Goal: Complete application form

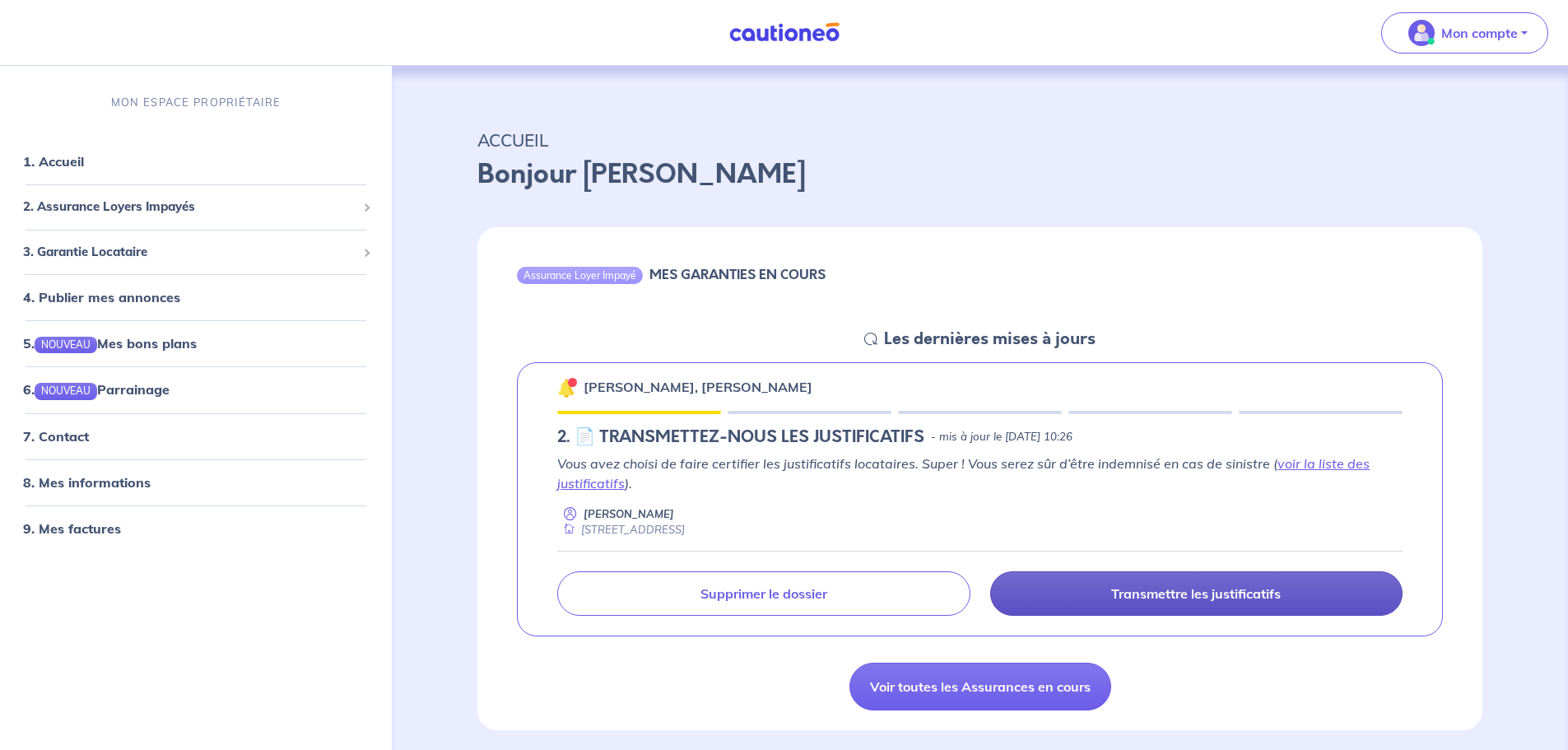
click at [1169, 598] on p "Transmettre les justificatifs" at bounding box center [1197, 593] width 170 height 16
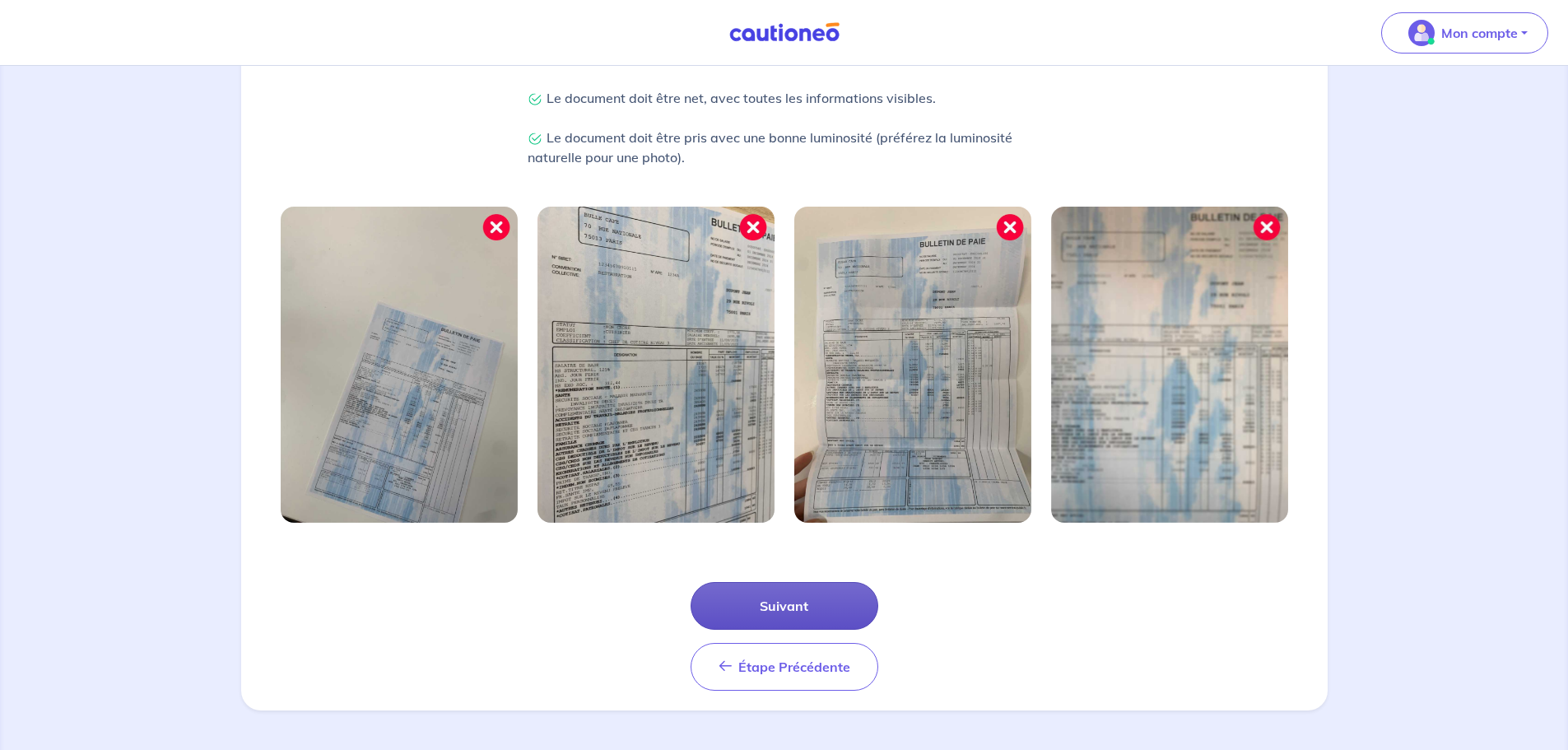
click at [757, 607] on button "Suivant" at bounding box center [784, 606] width 188 height 48
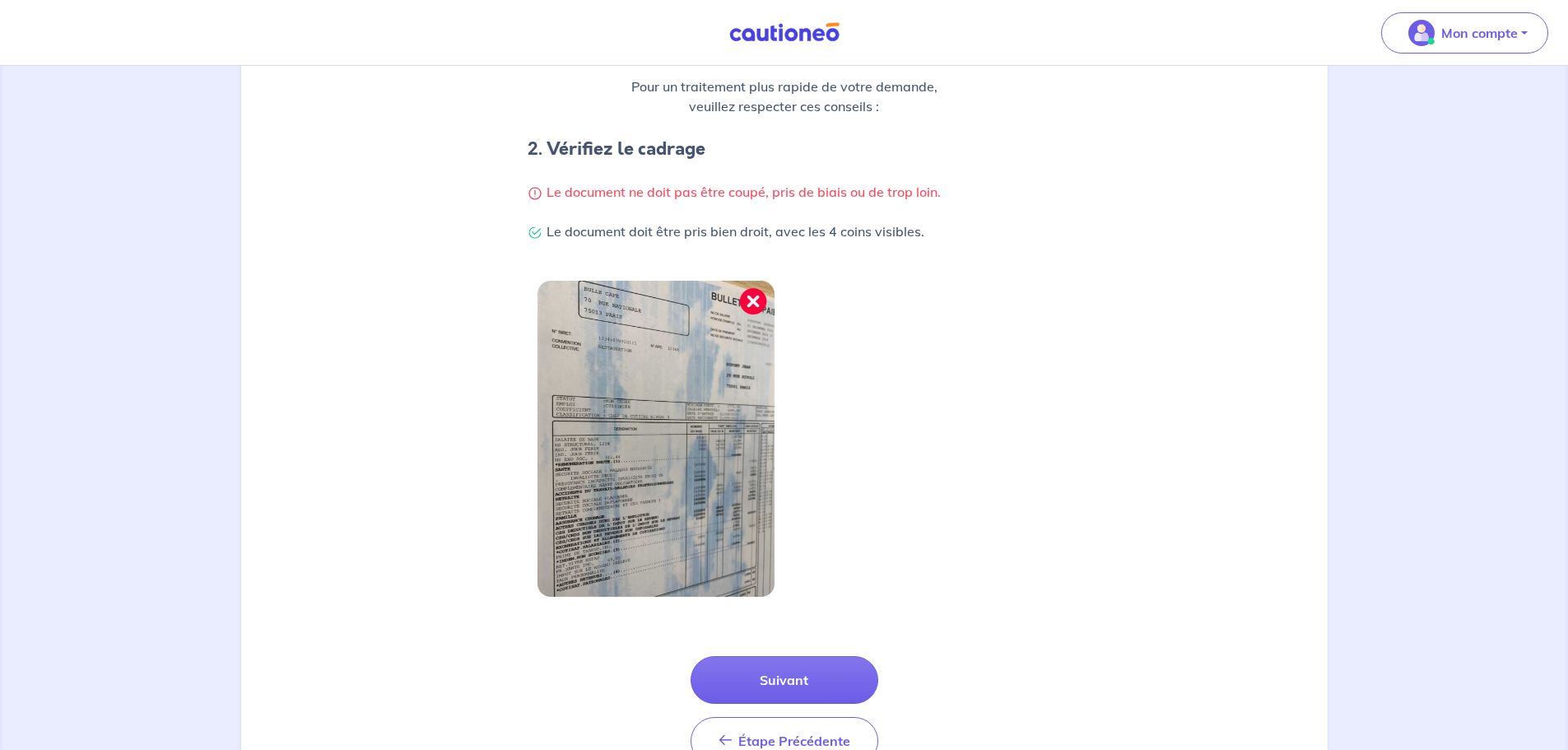
scroll to position [350, 0]
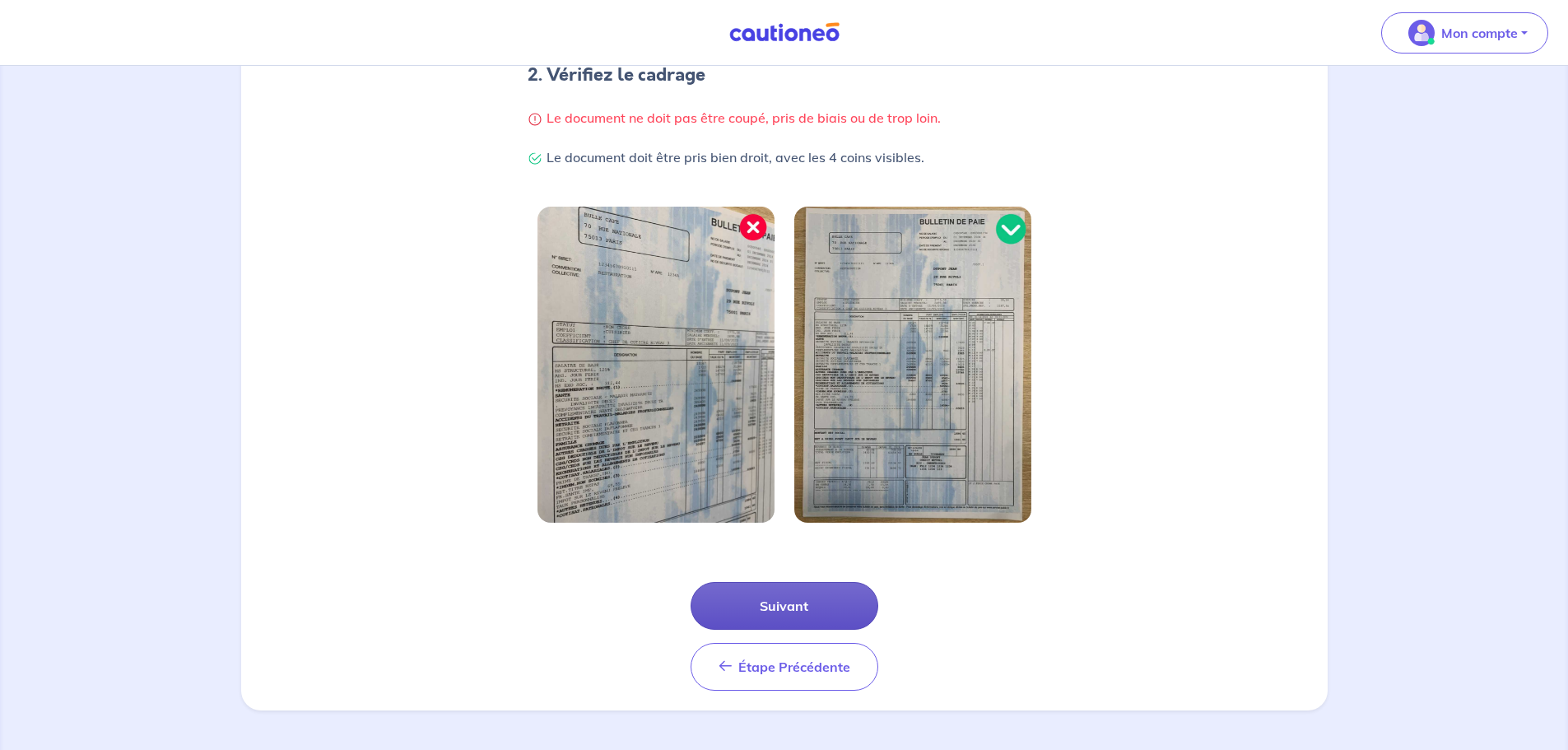
click at [760, 609] on button "Suivant" at bounding box center [784, 606] width 188 height 48
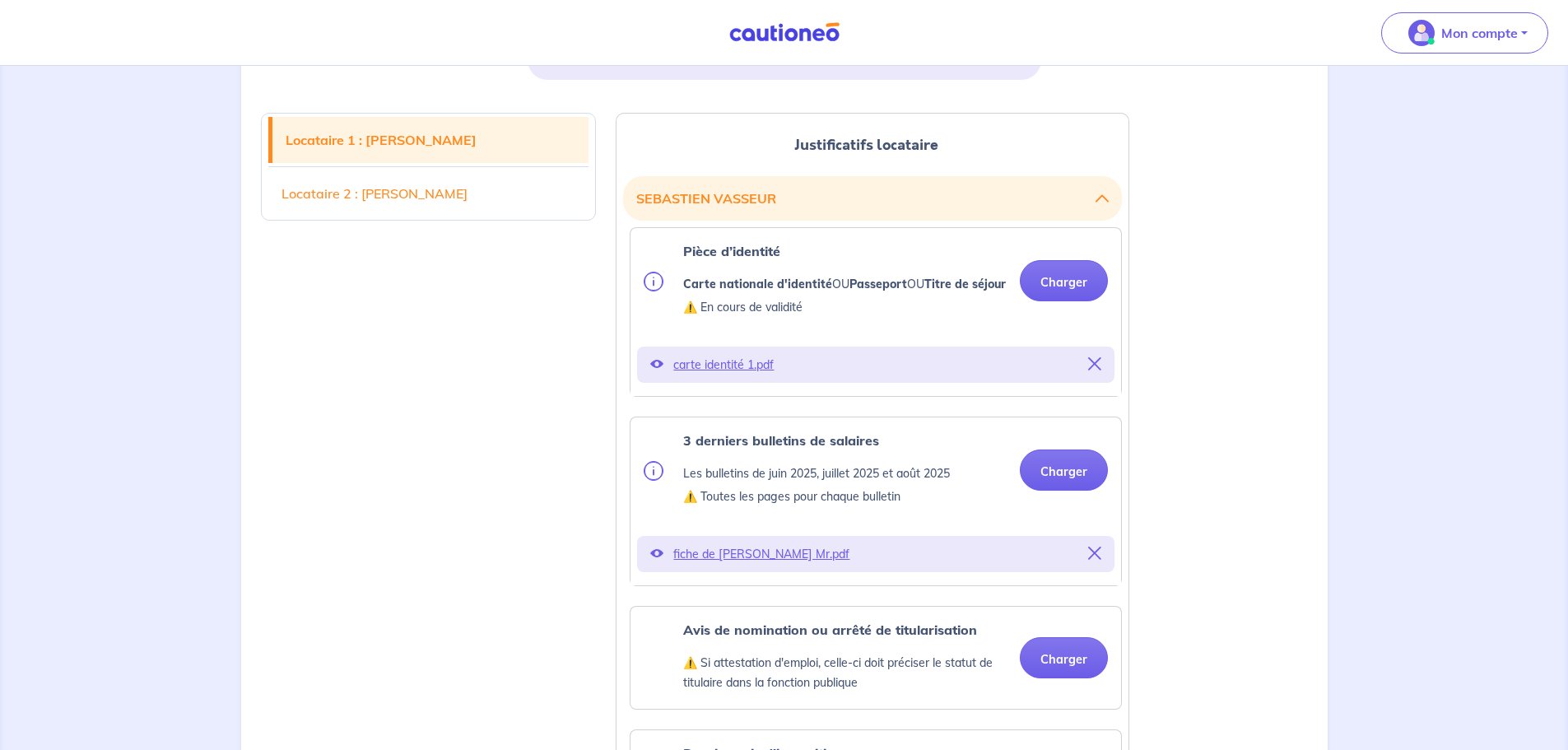
scroll to position [576, 0]
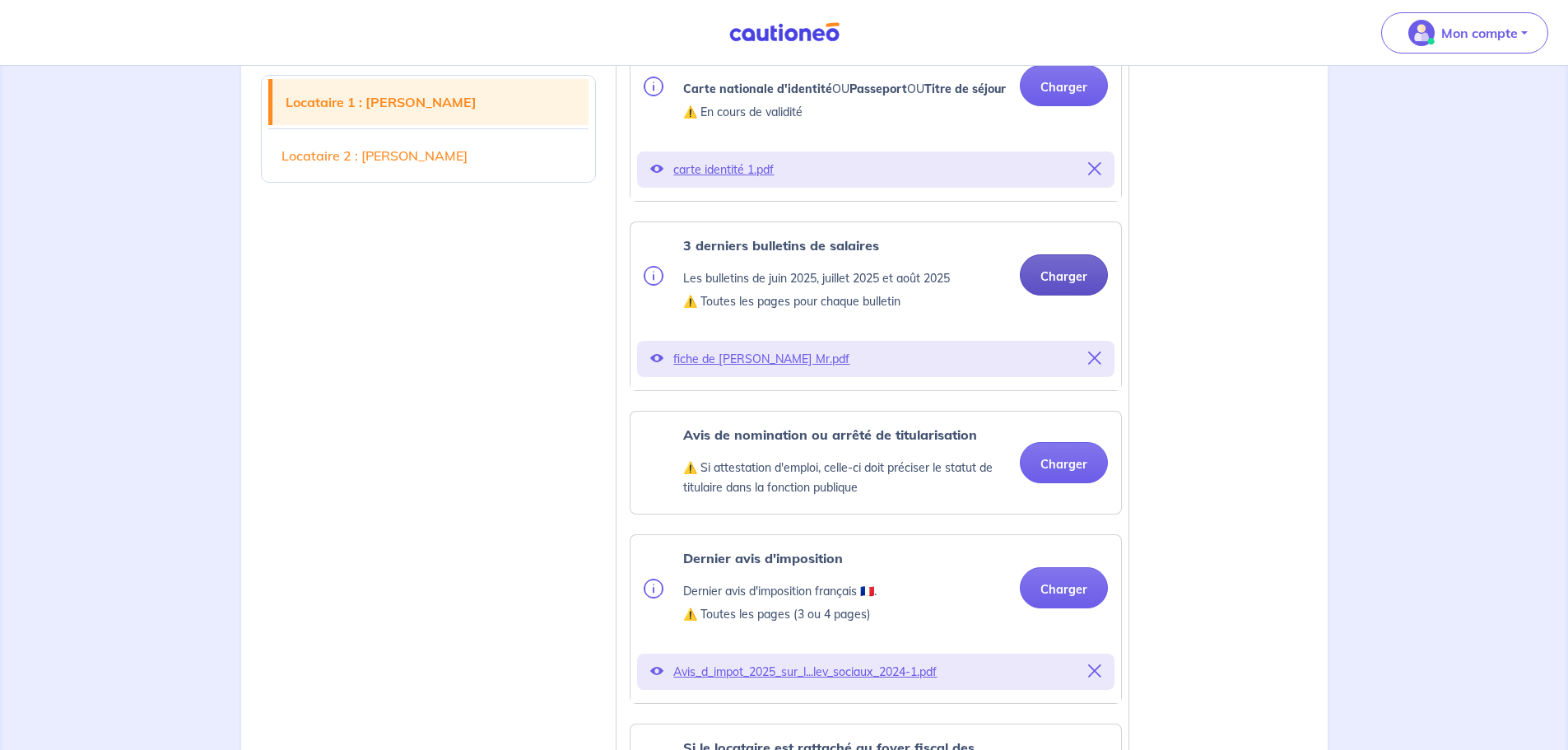
click at [1048, 295] on button "Charger" at bounding box center [1064, 274] width 88 height 41
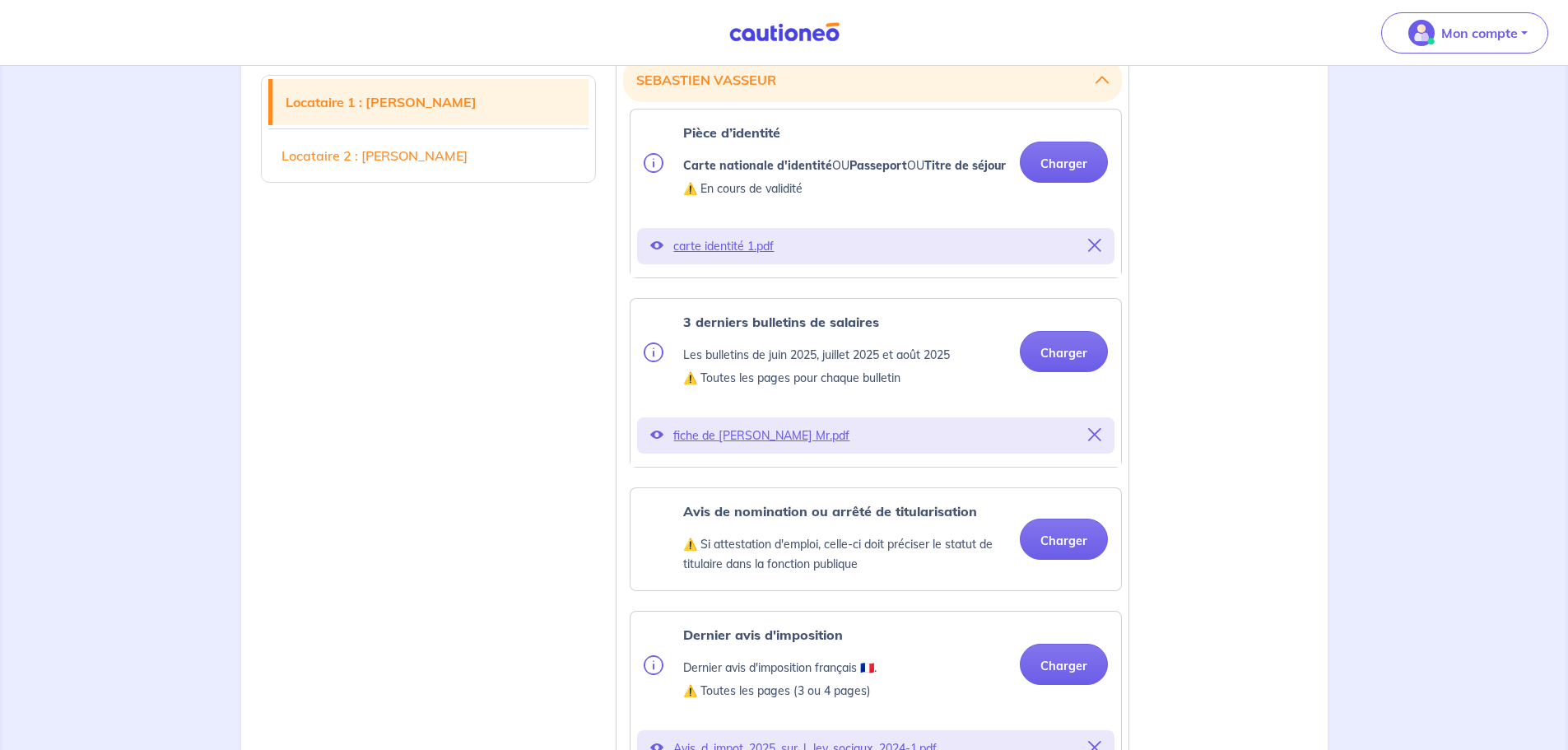
scroll to position [412, 0]
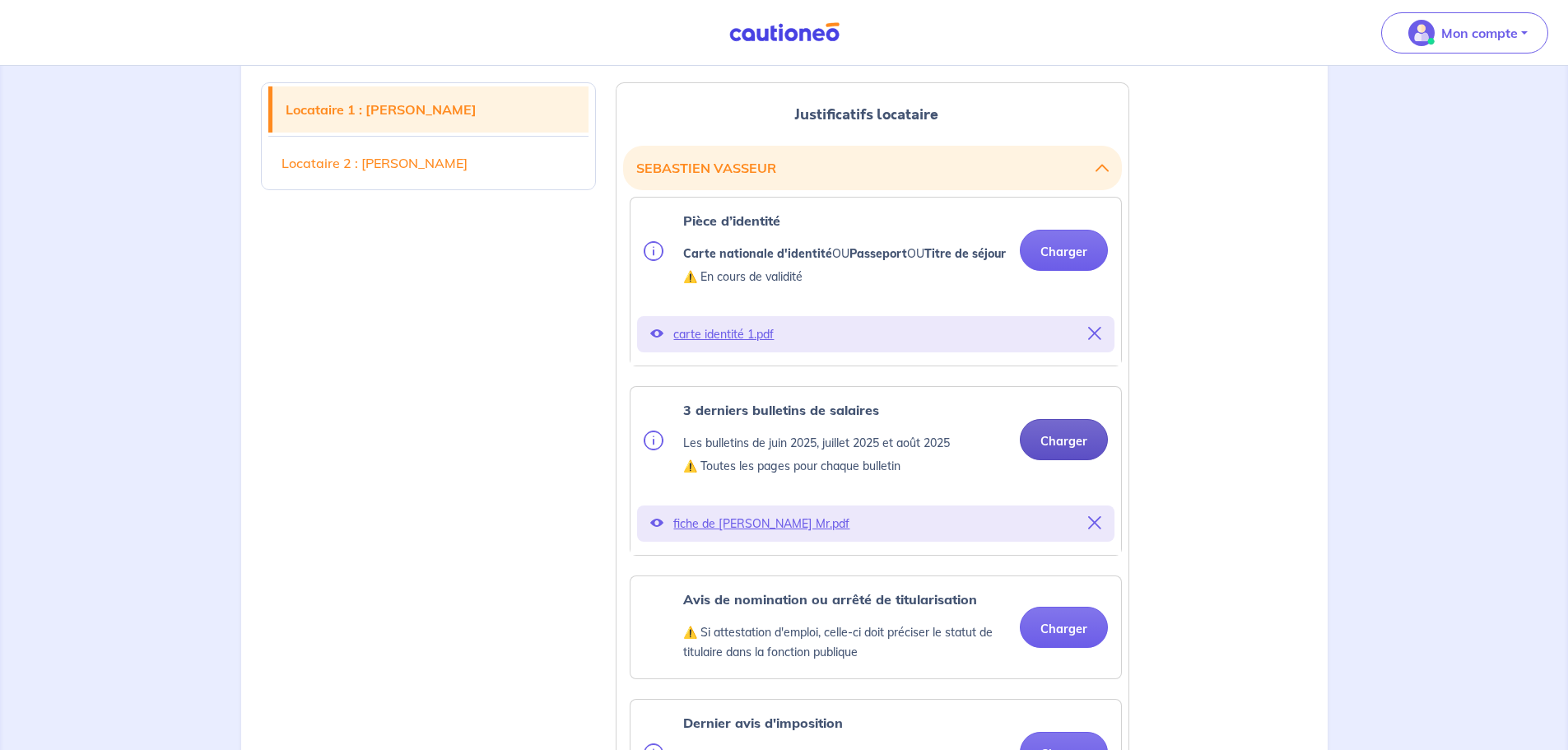
click at [1058, 461] on button "Charger" at bounding box center [1064, 439] width 88 height 41
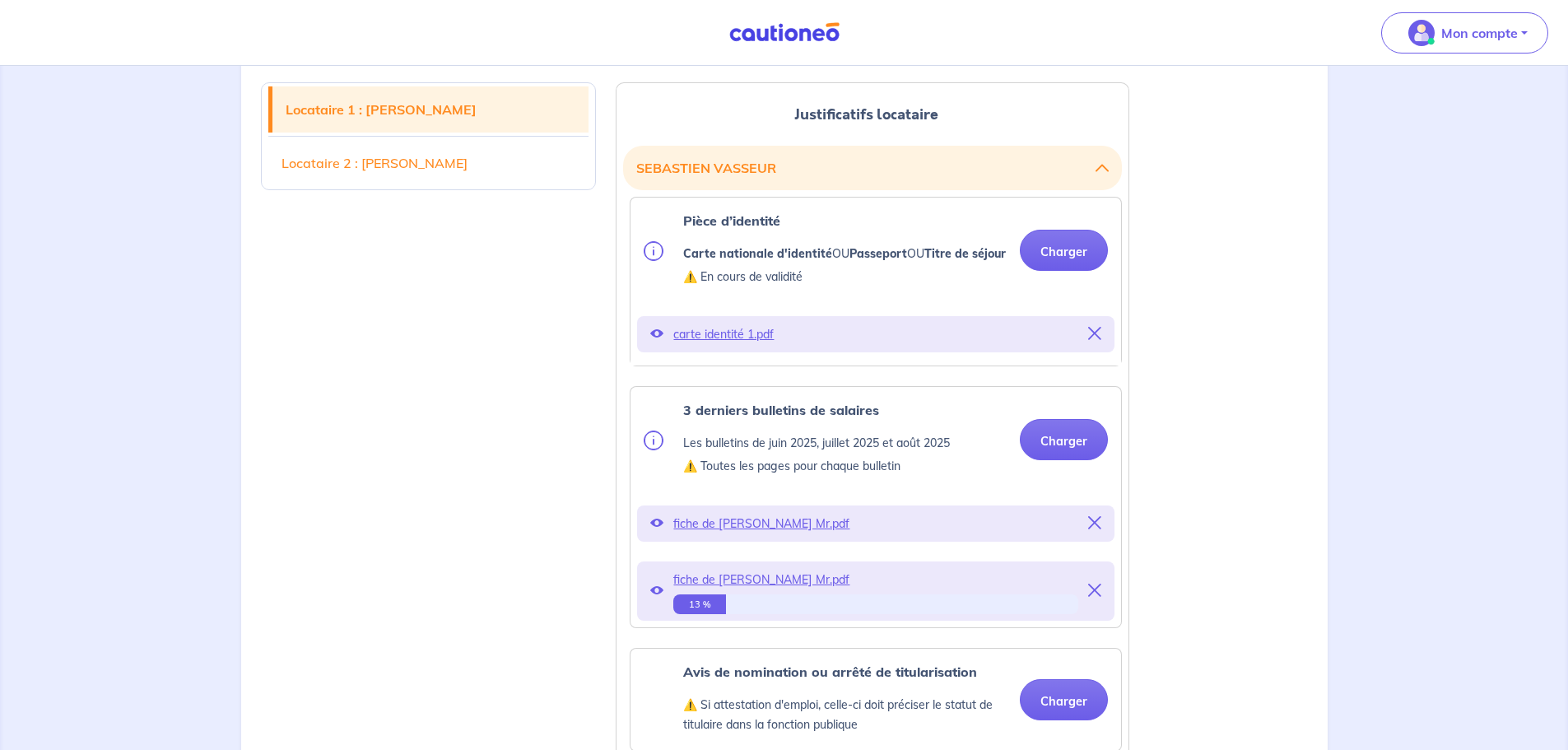
click at [1089, 529] on icon at bounding box center [1095, 523] width 13 height 13
click at [1094, 529] on icon at bounding box center [1095, 523] width 13 height 13
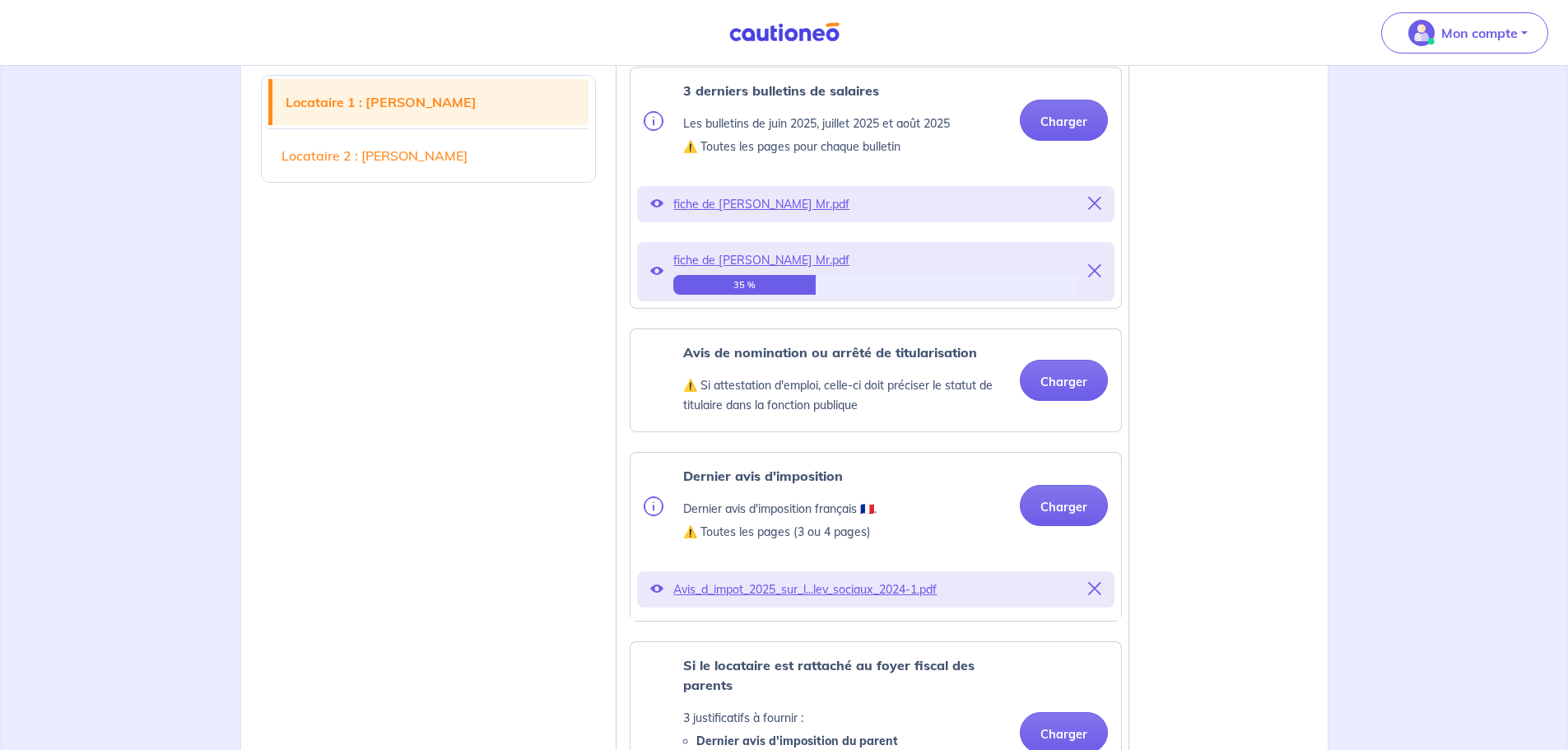
scroll to position [741, 0]
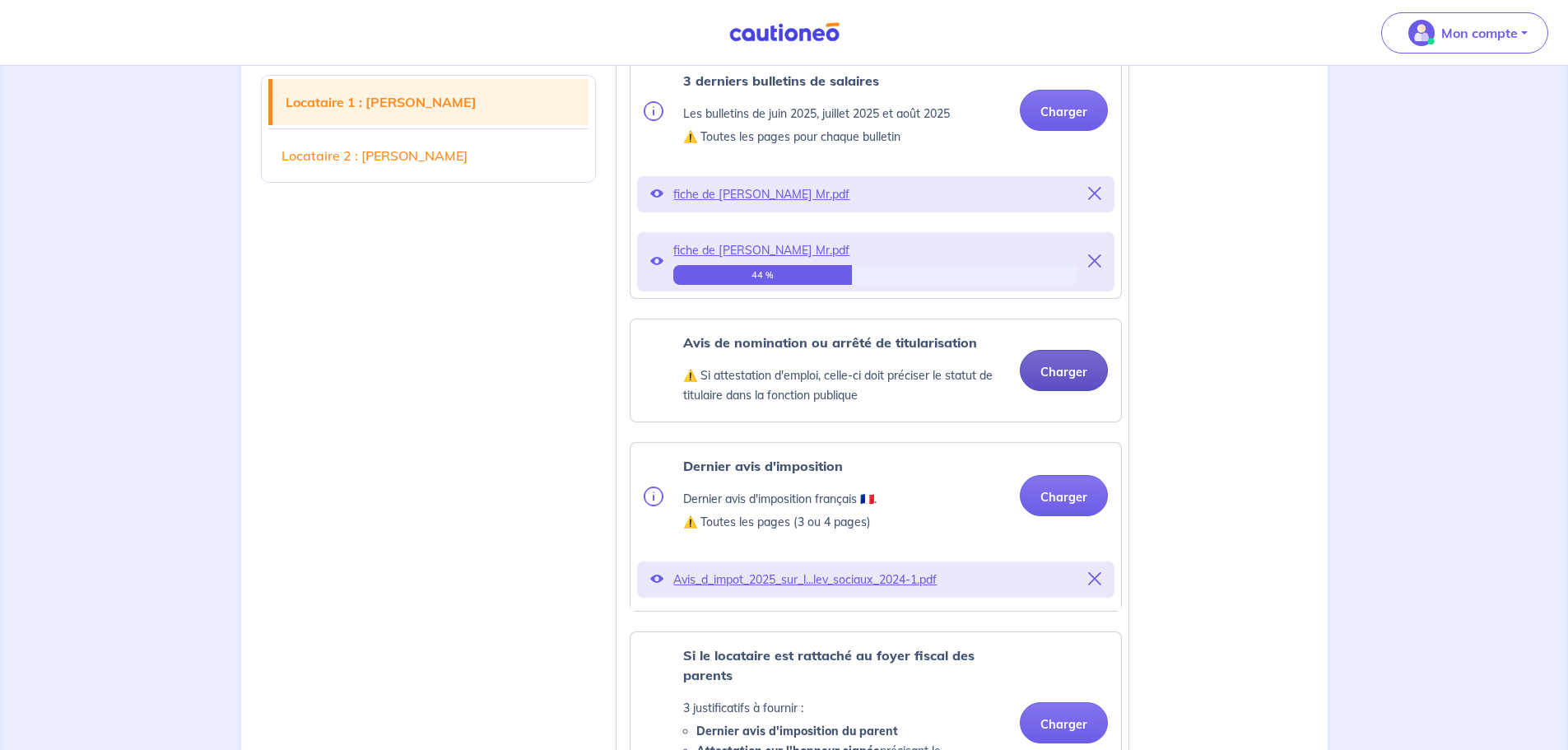
click at [1078, 390] on button "Charger" at bounding box center [1064, 370] width 88 height 41
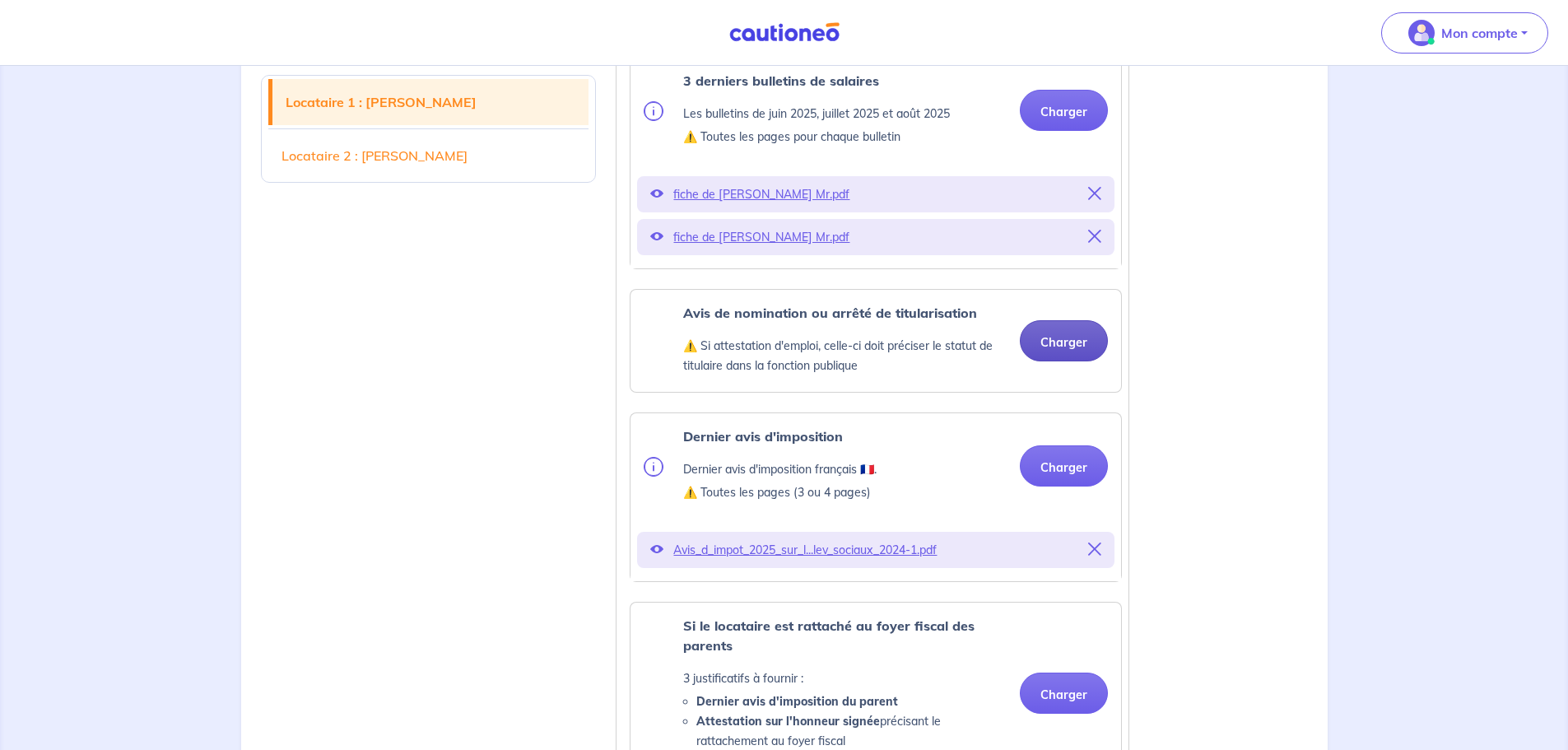
click at [1046, 361] on button "Charger" at bounding box center [1064, 340] width 88 height 41
click at [1094, 200] on icon at bounding box center [1095, 194] width 13 height 13
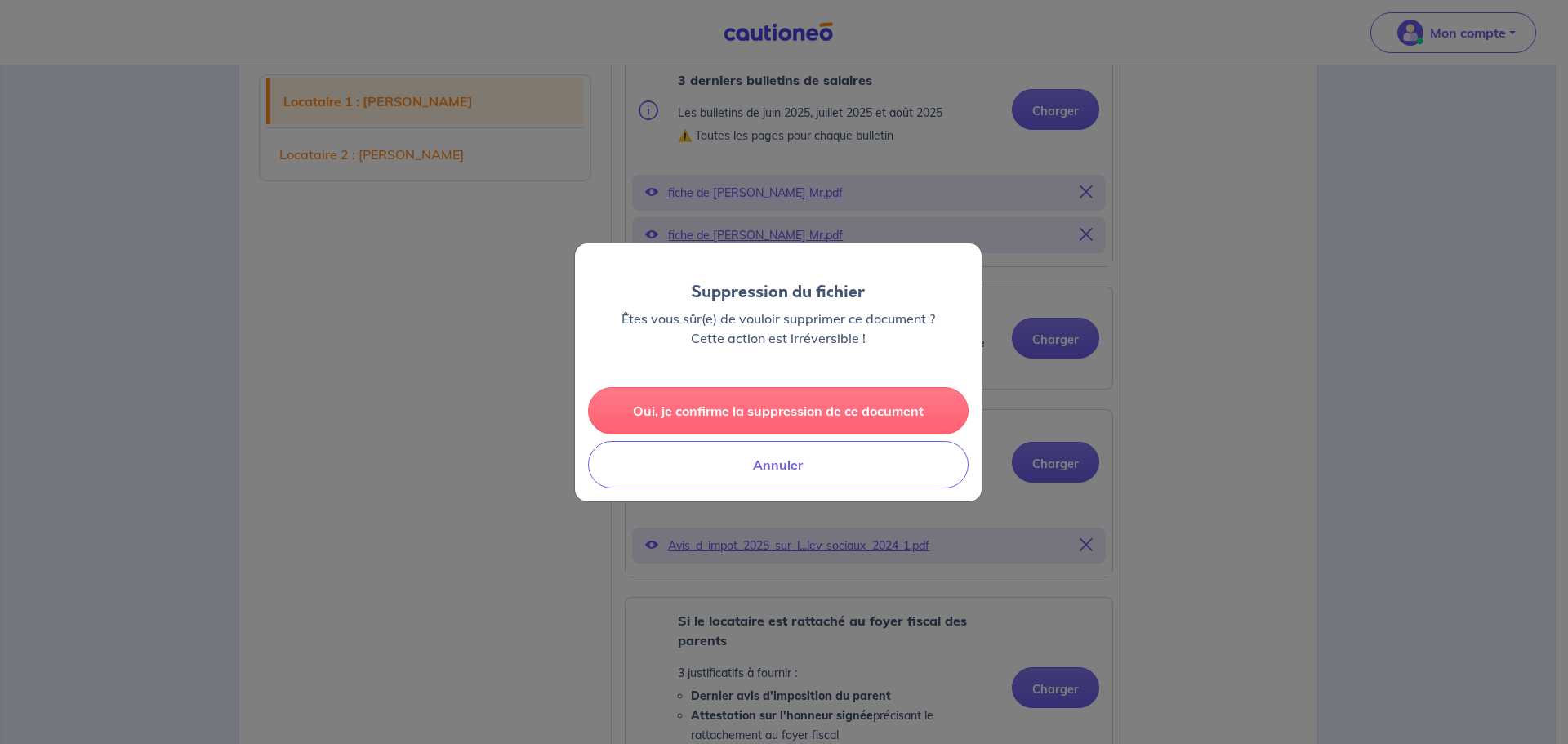
click at [688, 412] on button "Oui, je confirme la suppression de ce document" at bounding box center [779, 411] width 381 height 47
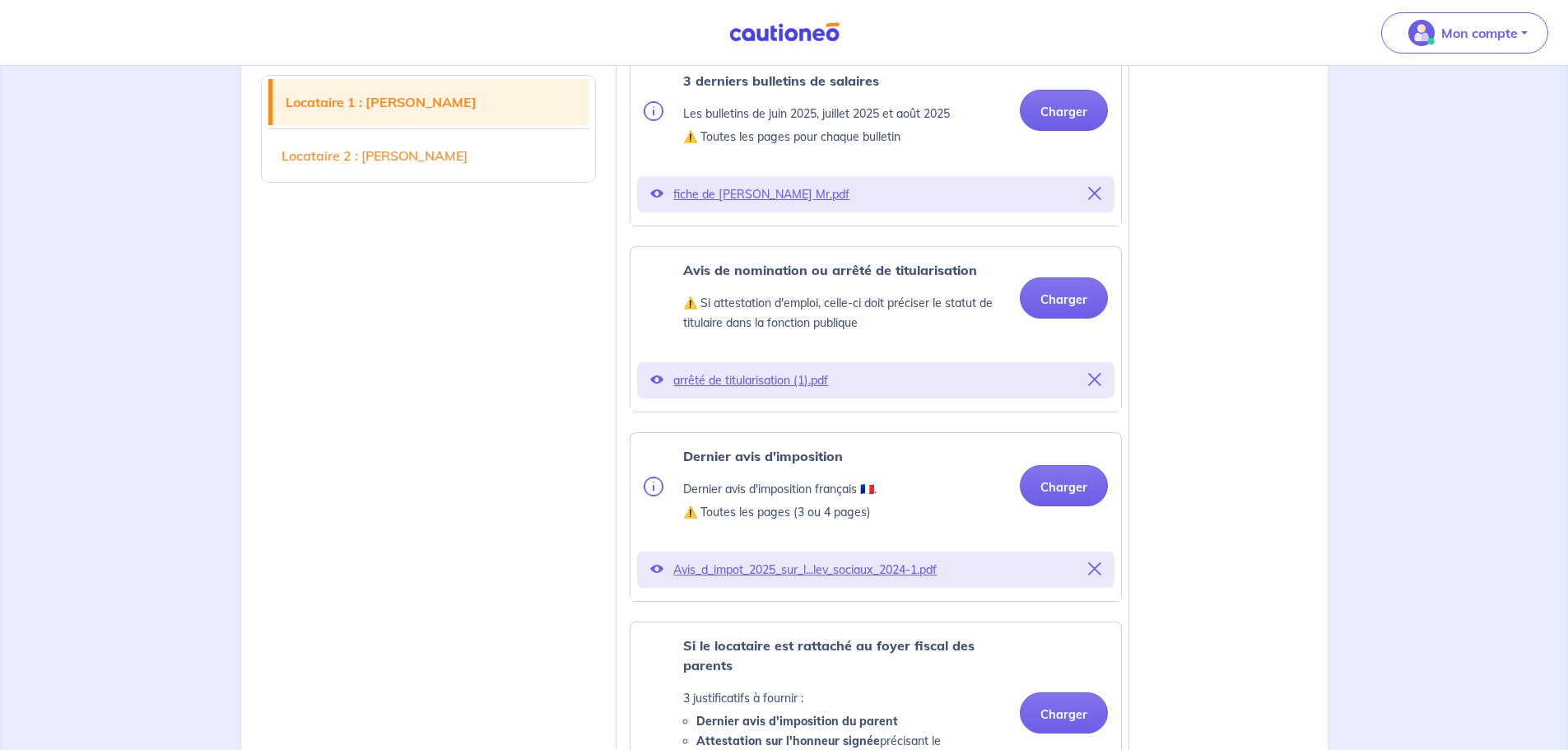
click at [706, 255] on ul "Pièce d’identité Carte nationale d'identité OU Passeport OU Titre de séjour ⚠️ …" at bounding box center [873, 540] width 498 height 1345
click at [711, 205] on p "fiche de paie Mr.pdf" at bounding box center [876, 194] width 405 height 23
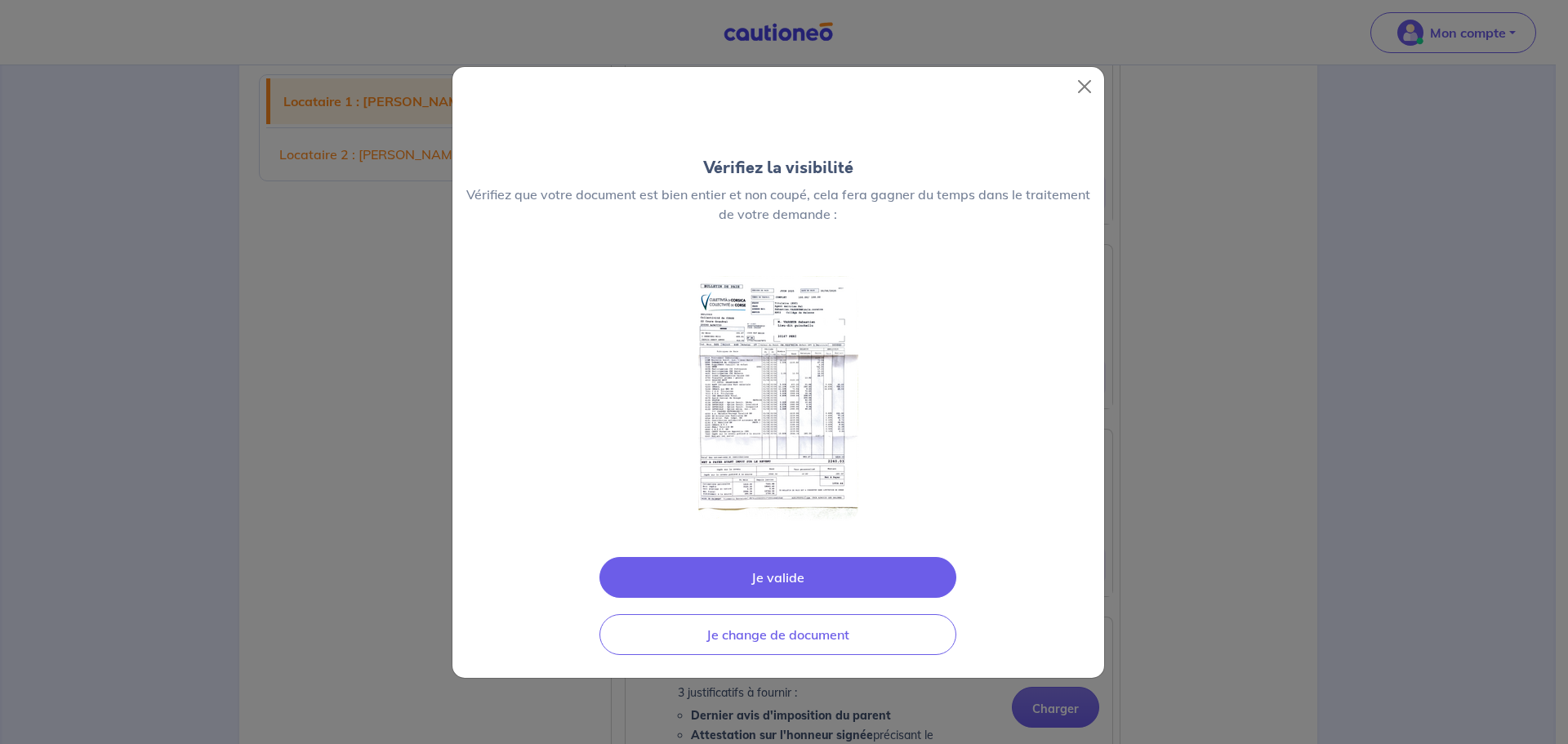
click at [743, 575] on button "Je valide" at bounding box center [778, 577] width 357 height 41
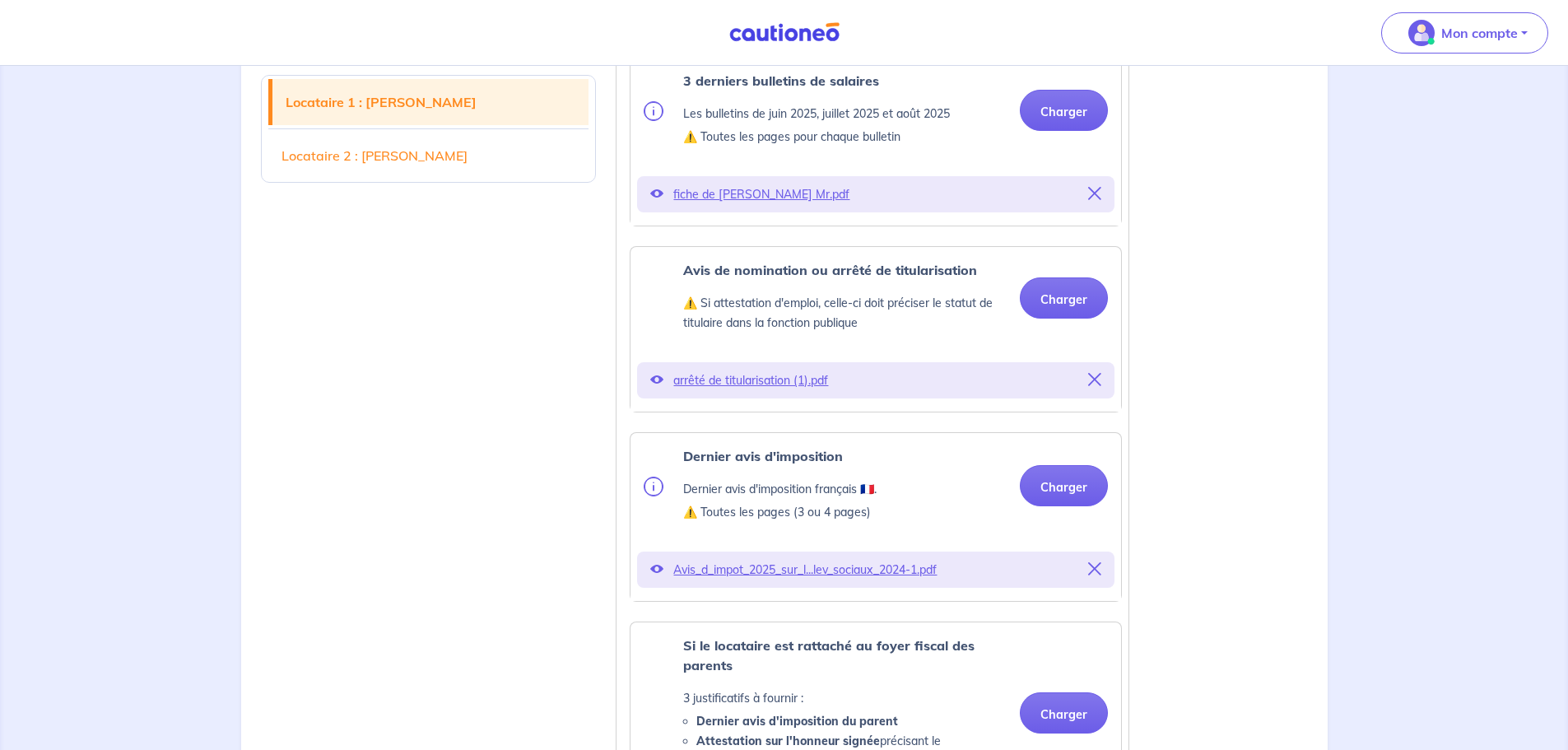
click at [653, 200] on icon at bounding box center [657, 194] width 13 height 13
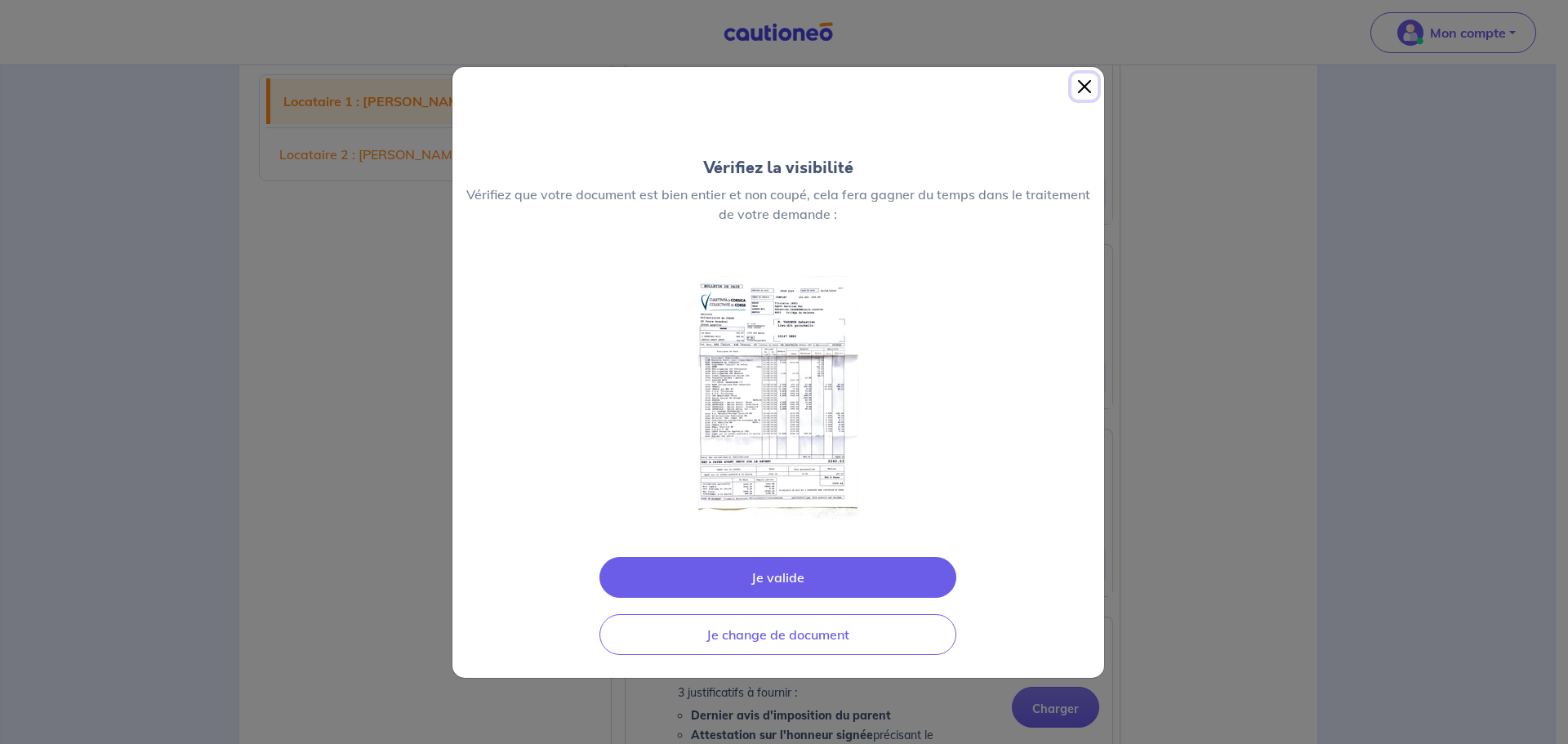
click at [1077, 83] on button "Close" at bounding box center [1085, 87] width 27 height 27
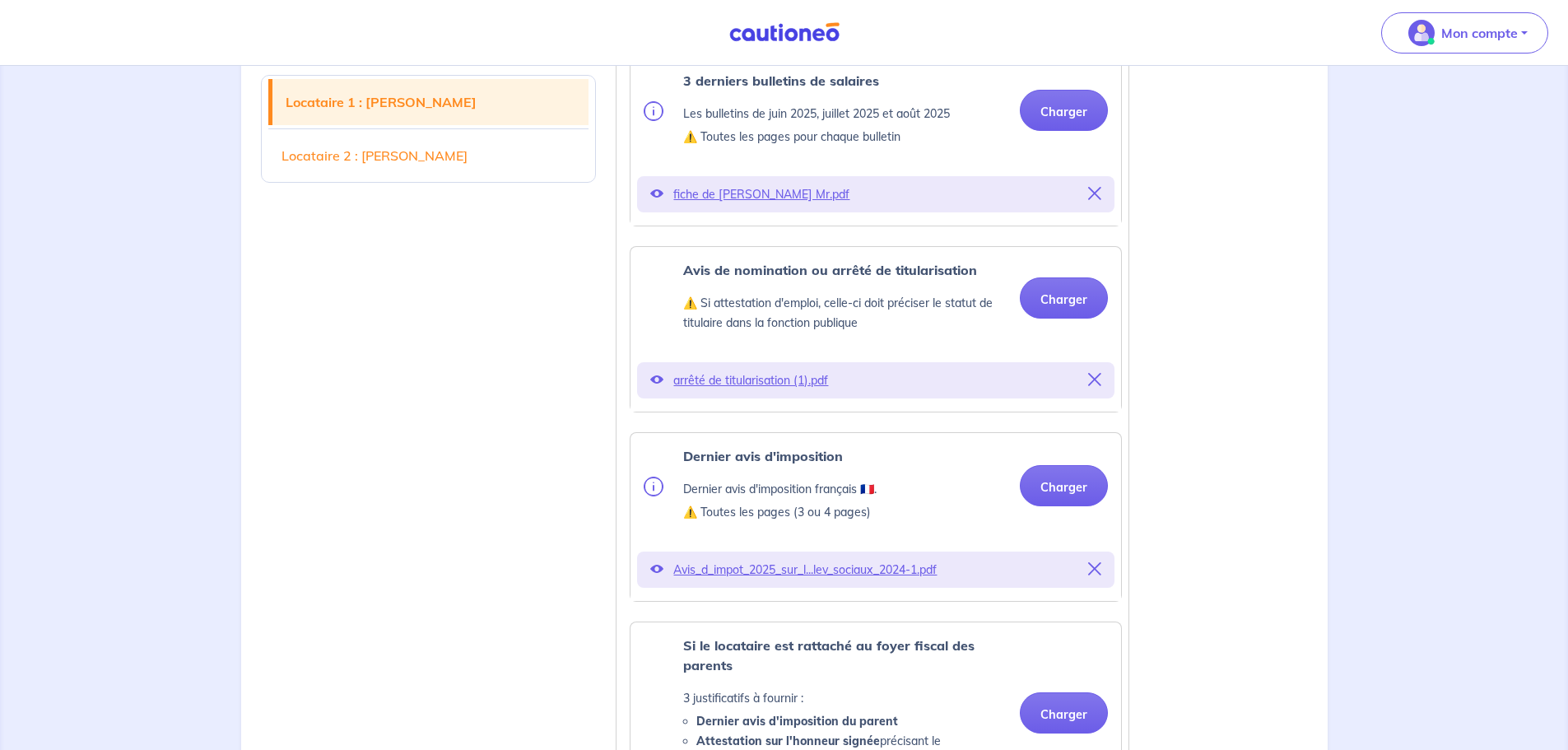
click at [759, 205] on p "fiche de paie Mr.pdf" at bounding box center [876, 194] width 405 height 23
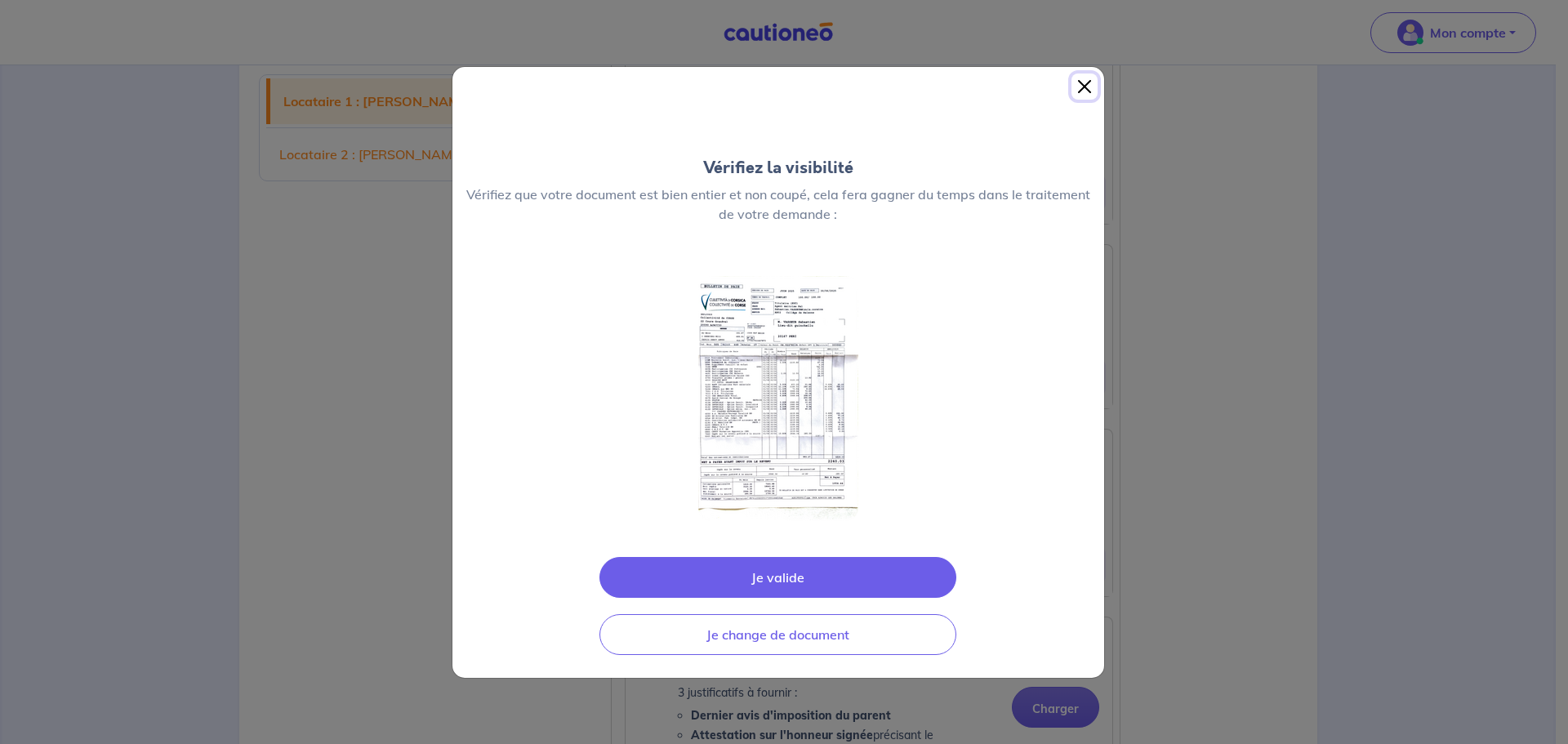
click at [1084, 91] on button "Close" at bounding box center [1085, 87] width 27 height 27
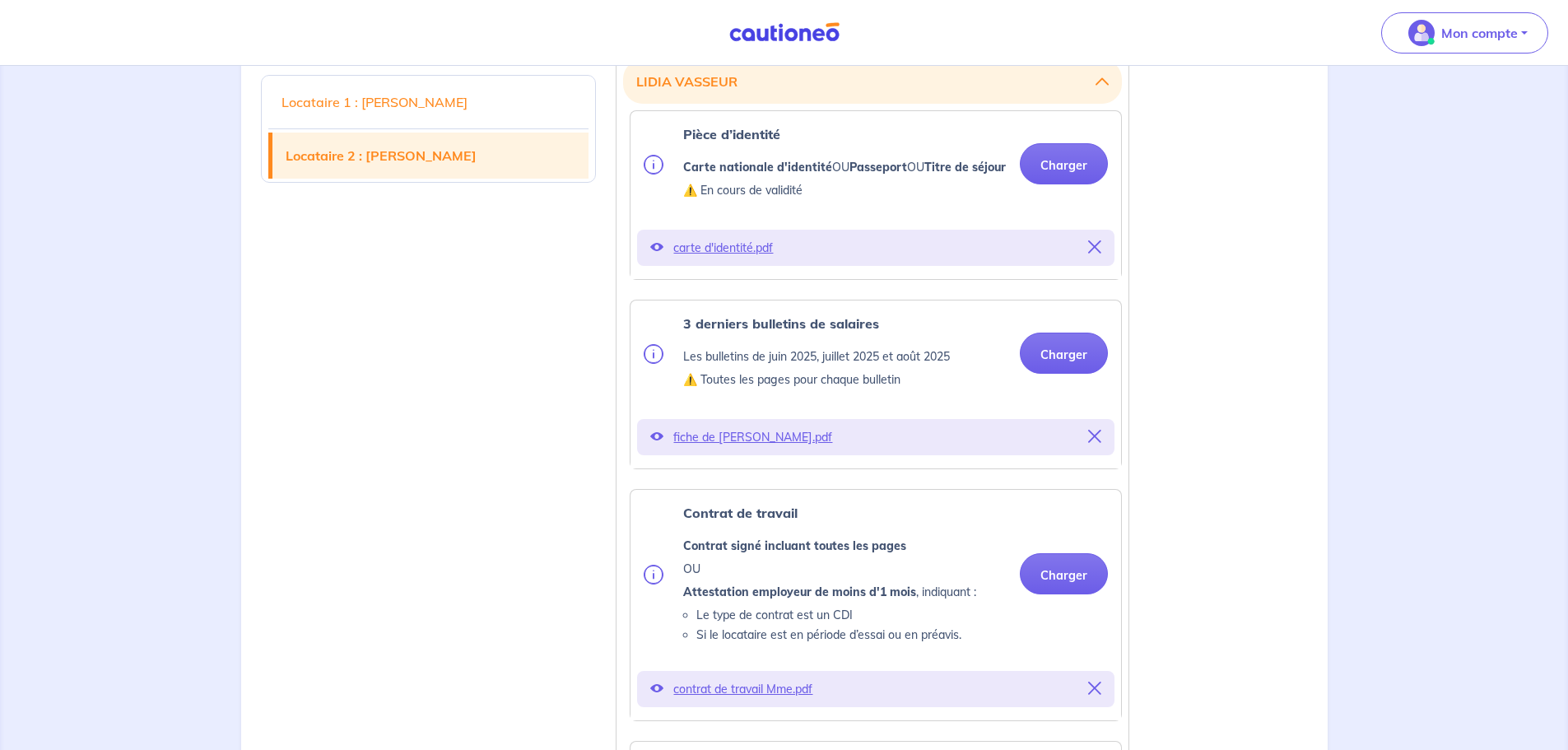
scroll to position [2059, 0]
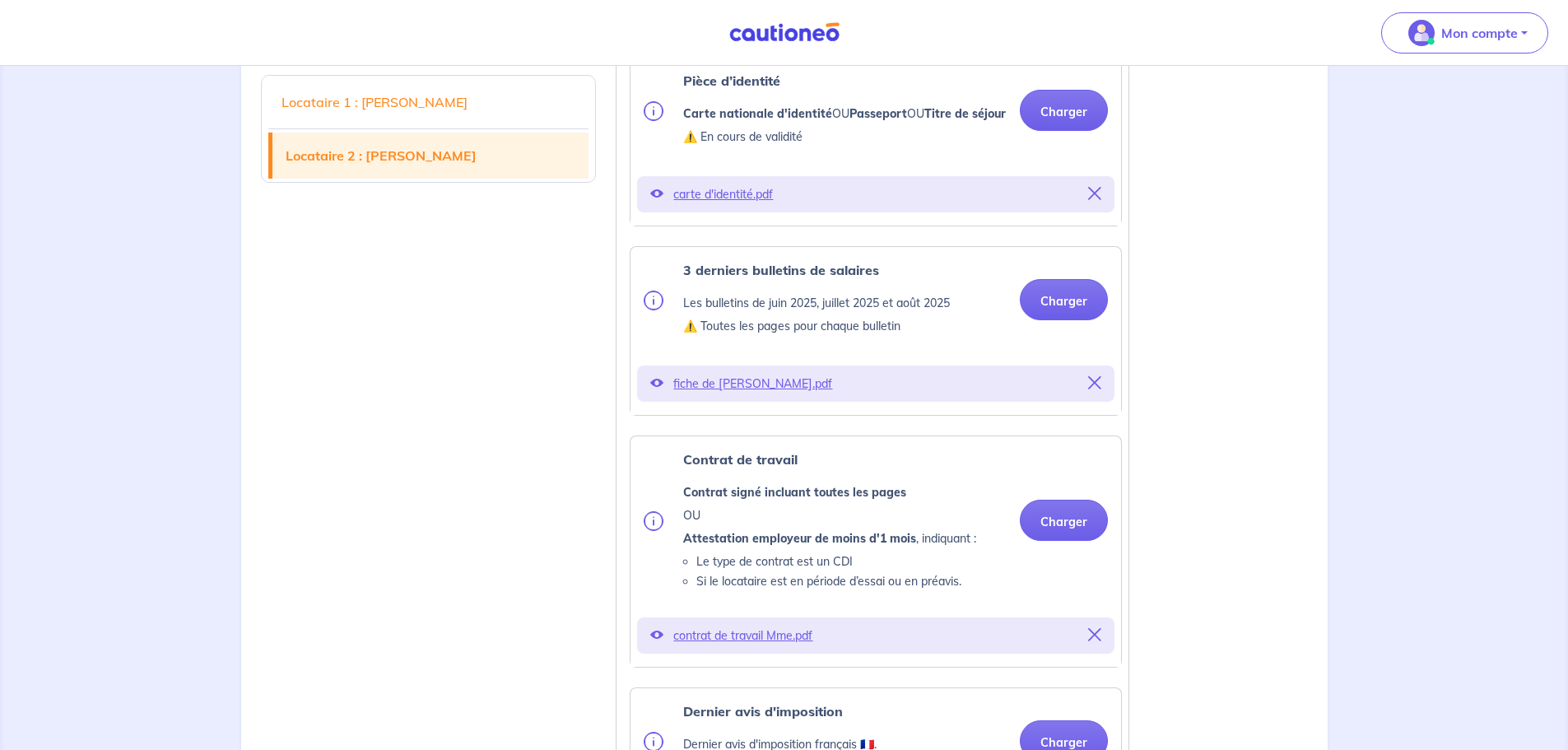
click at [1090, 390] on icon at bounding box center [1095, 383] width 13 height 13
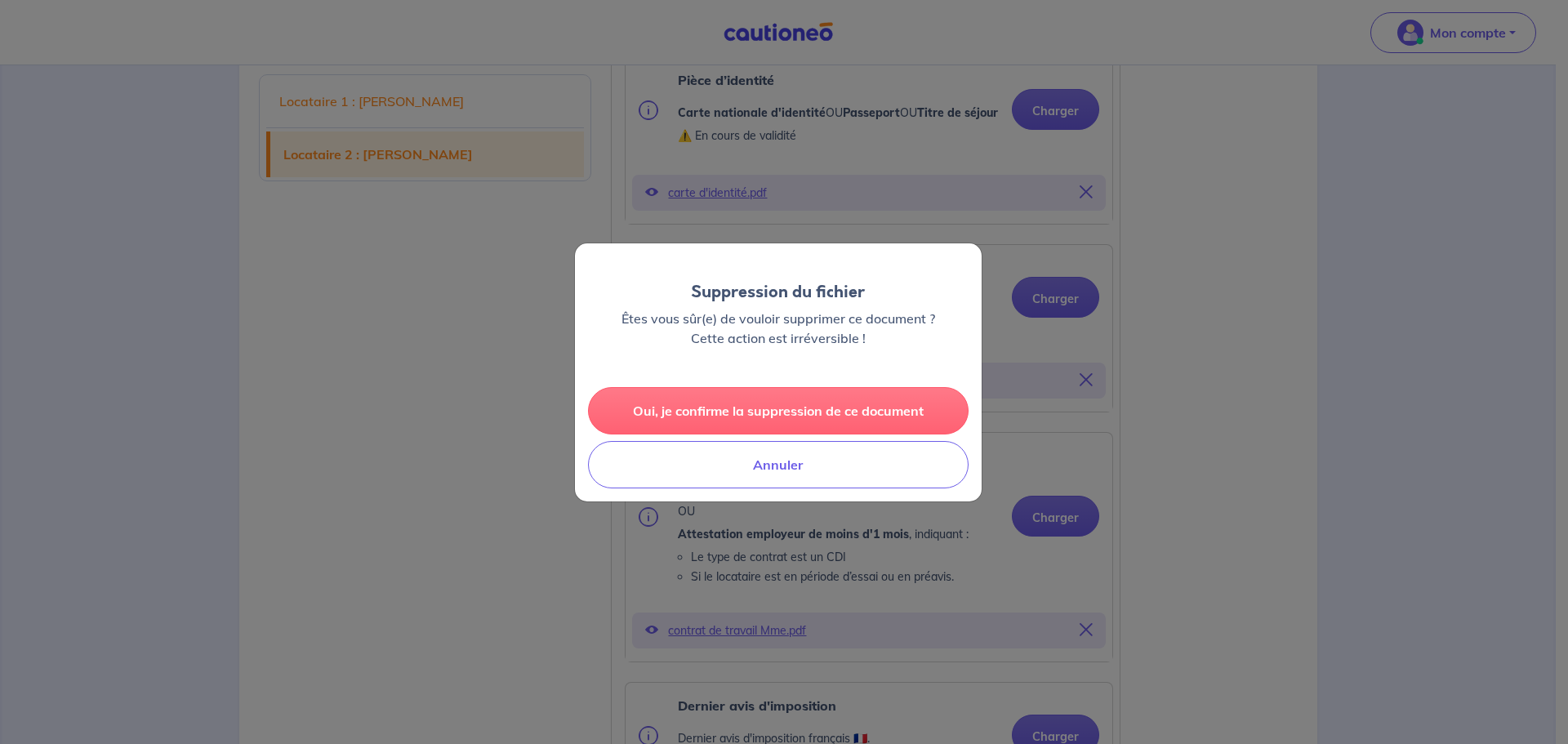
click at [641, 421] on button "Oui, je confirme la suppression de ce document" at bounding box center [779, 411] width 381 height 47
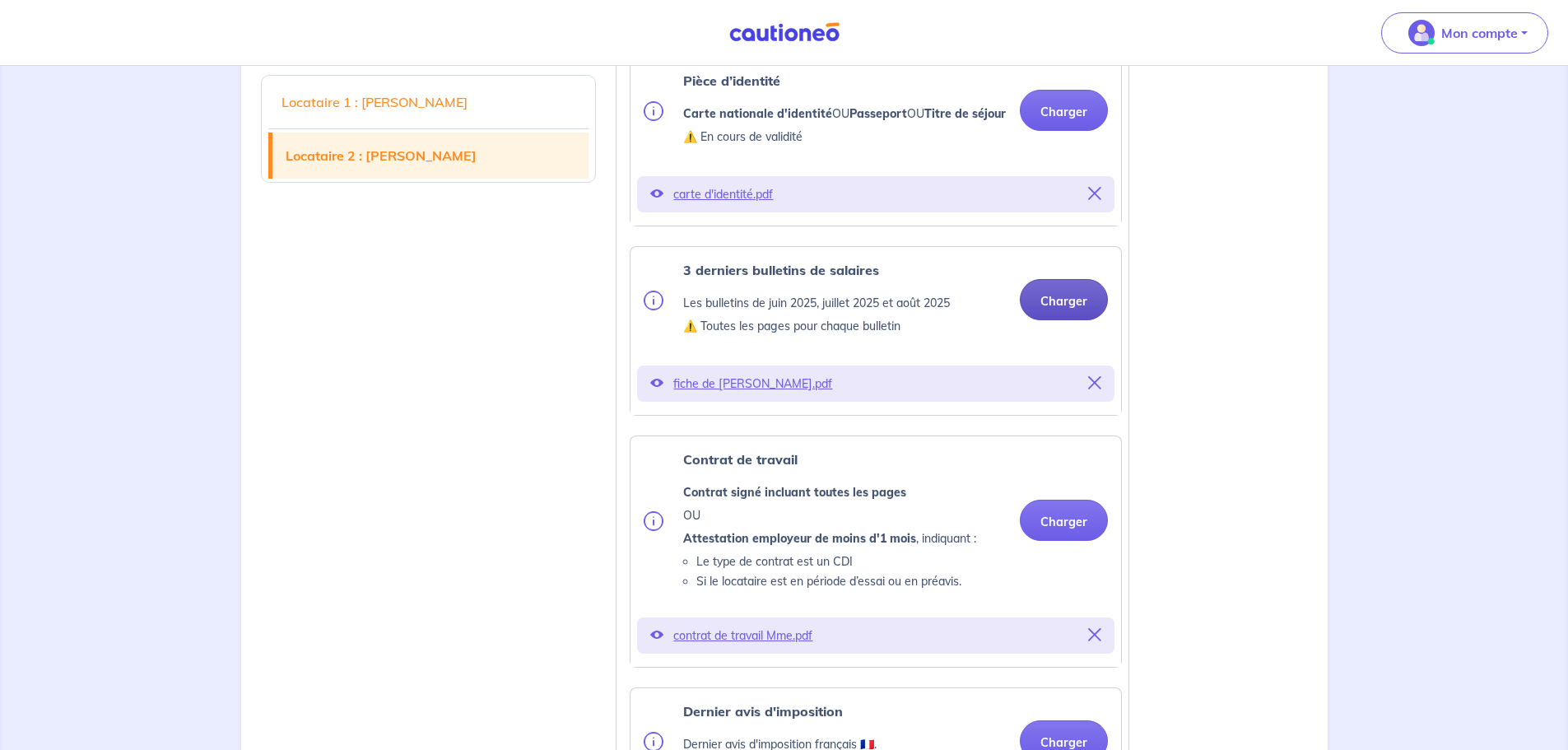
click at [1070, 320] on button "Charger" at bounding box center [1064, 299] width 88 height 41
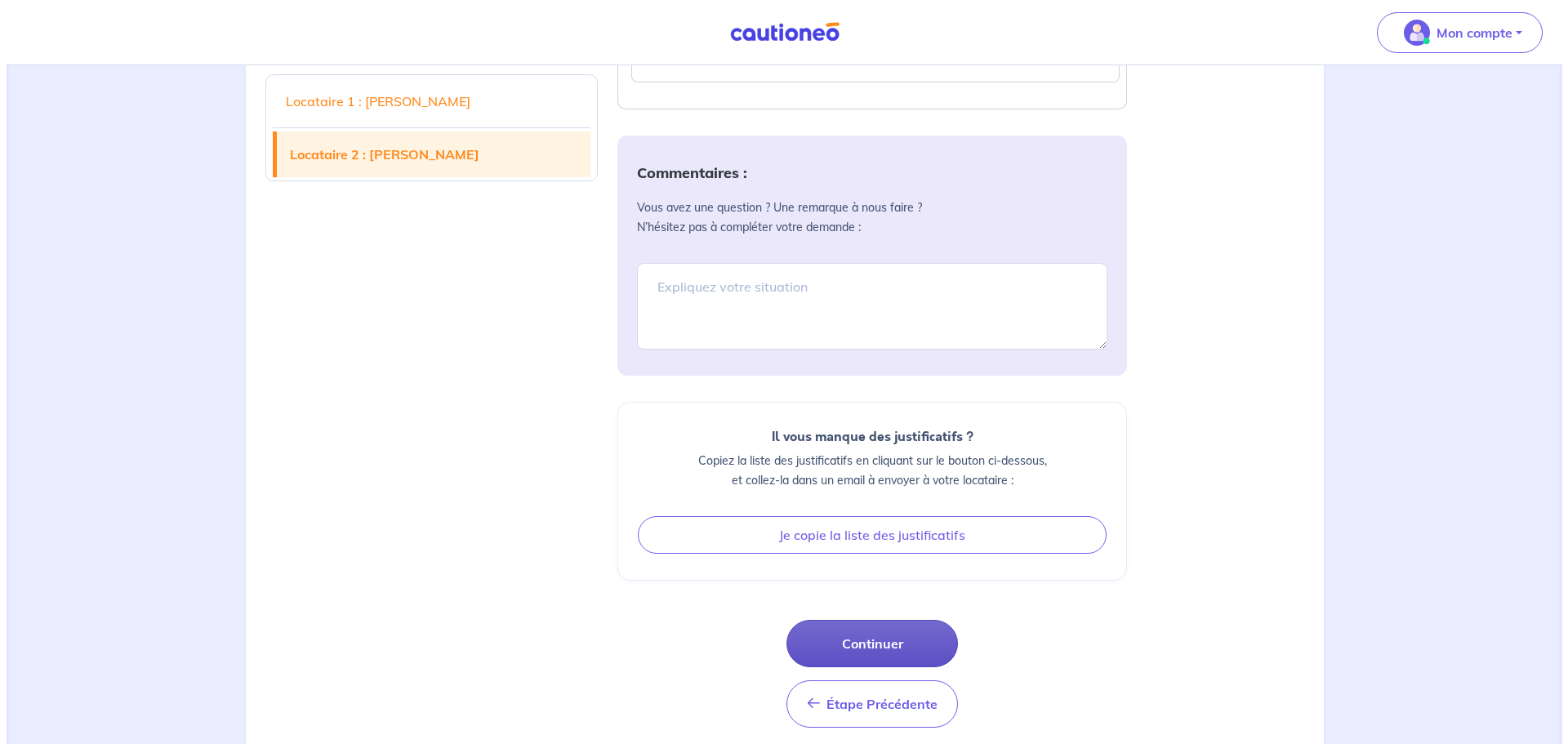
scroll to position [3365, 0]
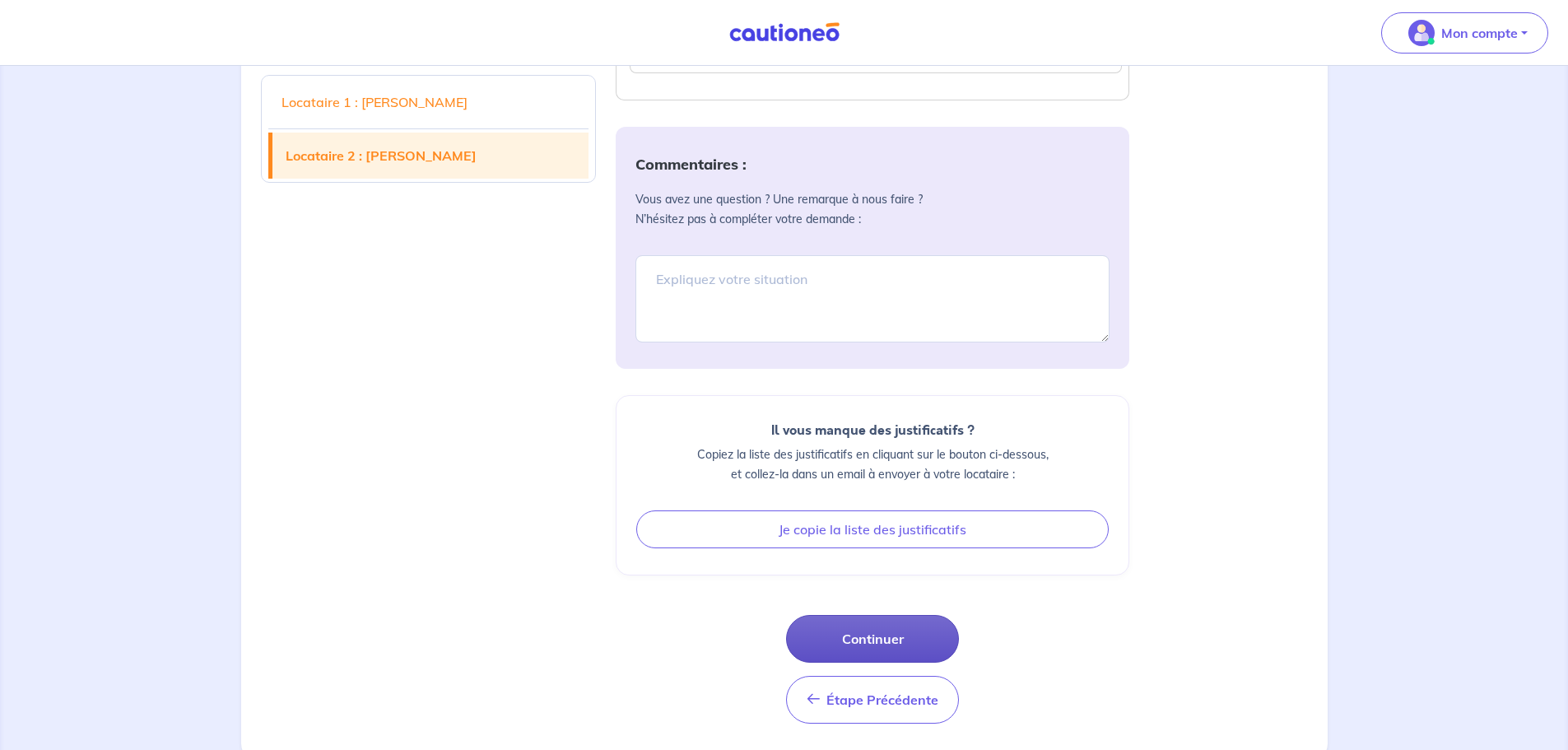
click at [843, 632] on div "Commentaires : Vous avez une question ? Une remarque à nous faire ? N’hésitez p…" at bounding box center [873, 425] width 514 height 597
click at [844, 663] on button "Continuer" at bounding box center [872, 639] width 173 height 48
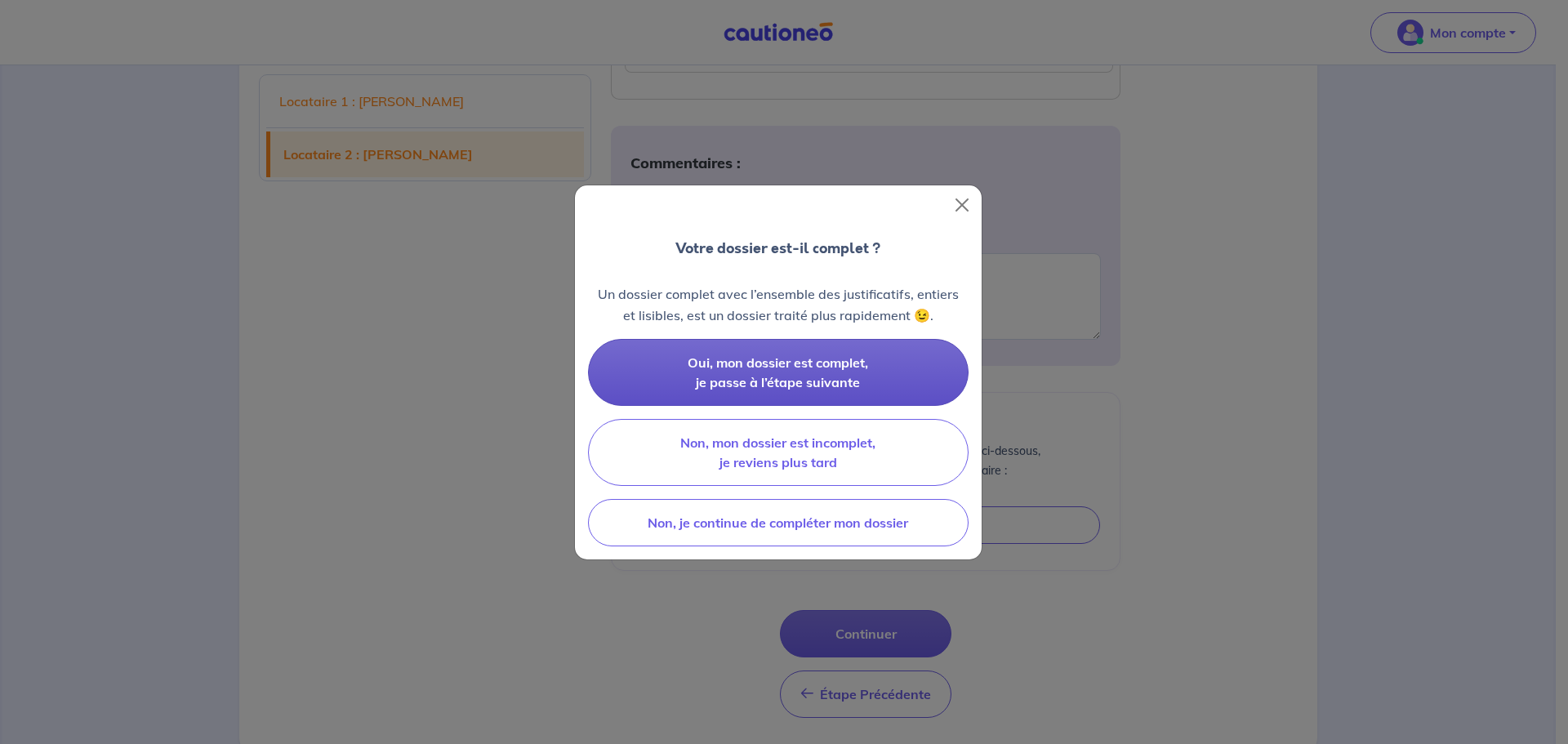
click at [708, 370] on span "Oui, mon dossier est complet, je passe à l’étape suivante" at bounding box center [778, 372] width 180 height 36
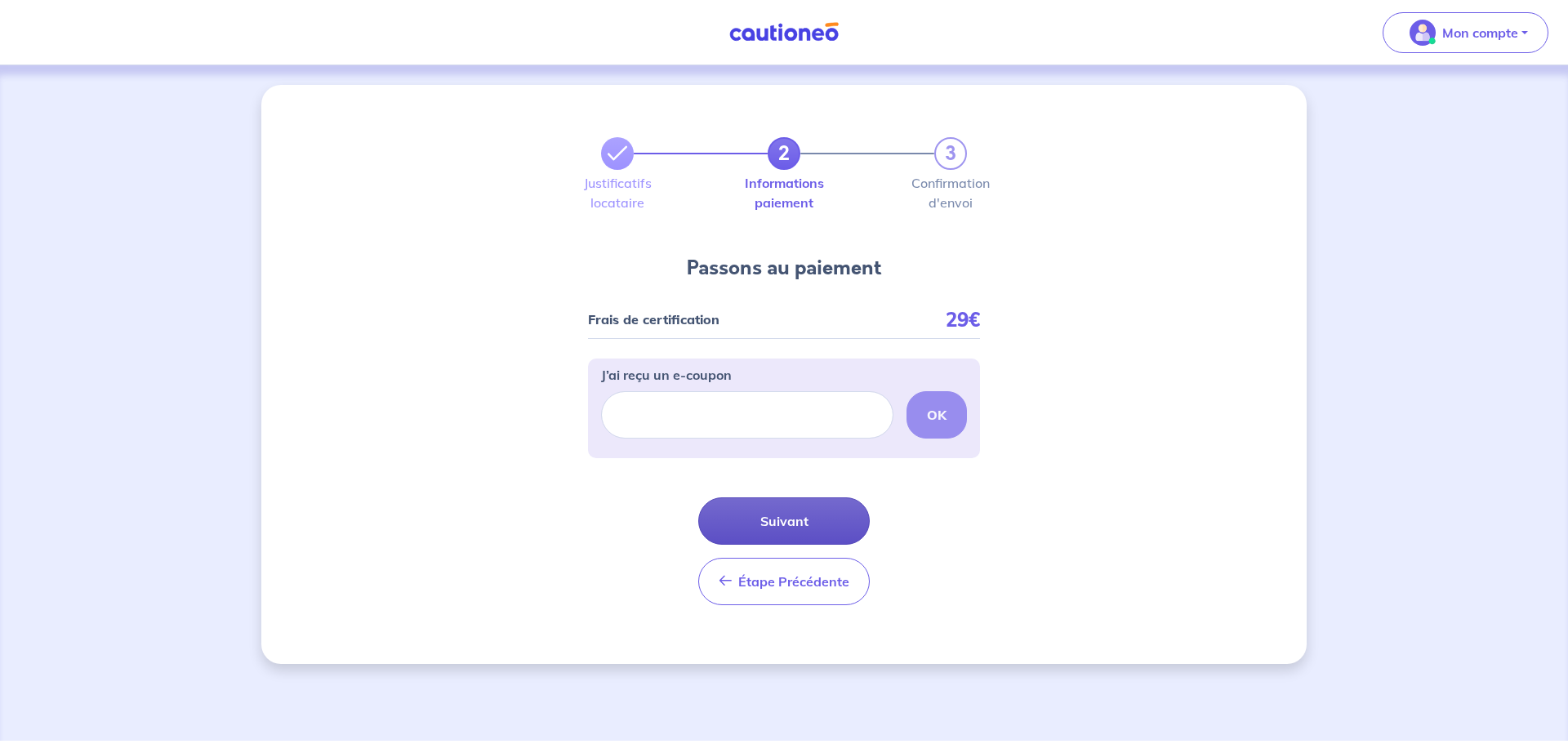
click at [773, 526] on button "Suivant" at bounding box center [784, 521] width 171 height 47
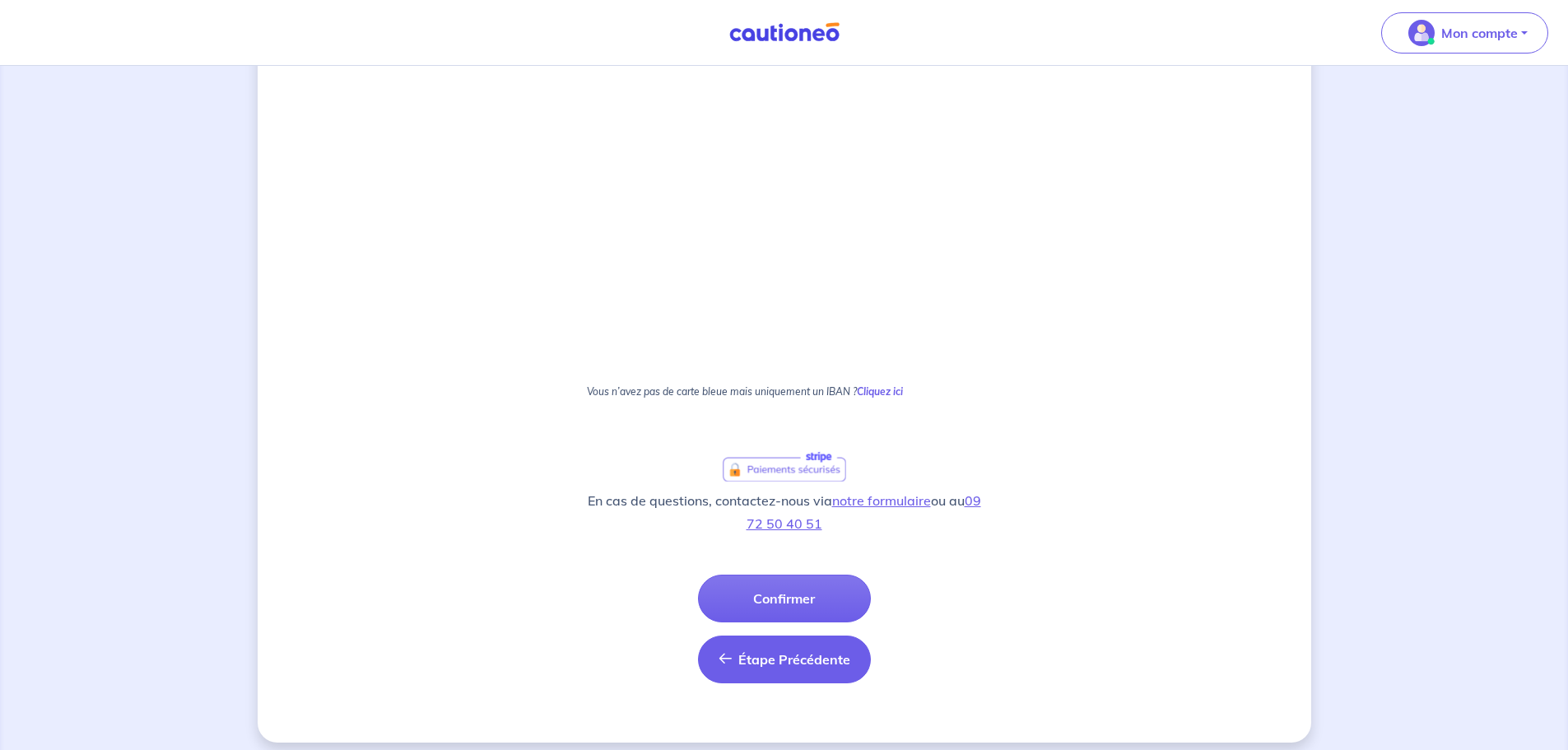
scroll to position [894, 0]
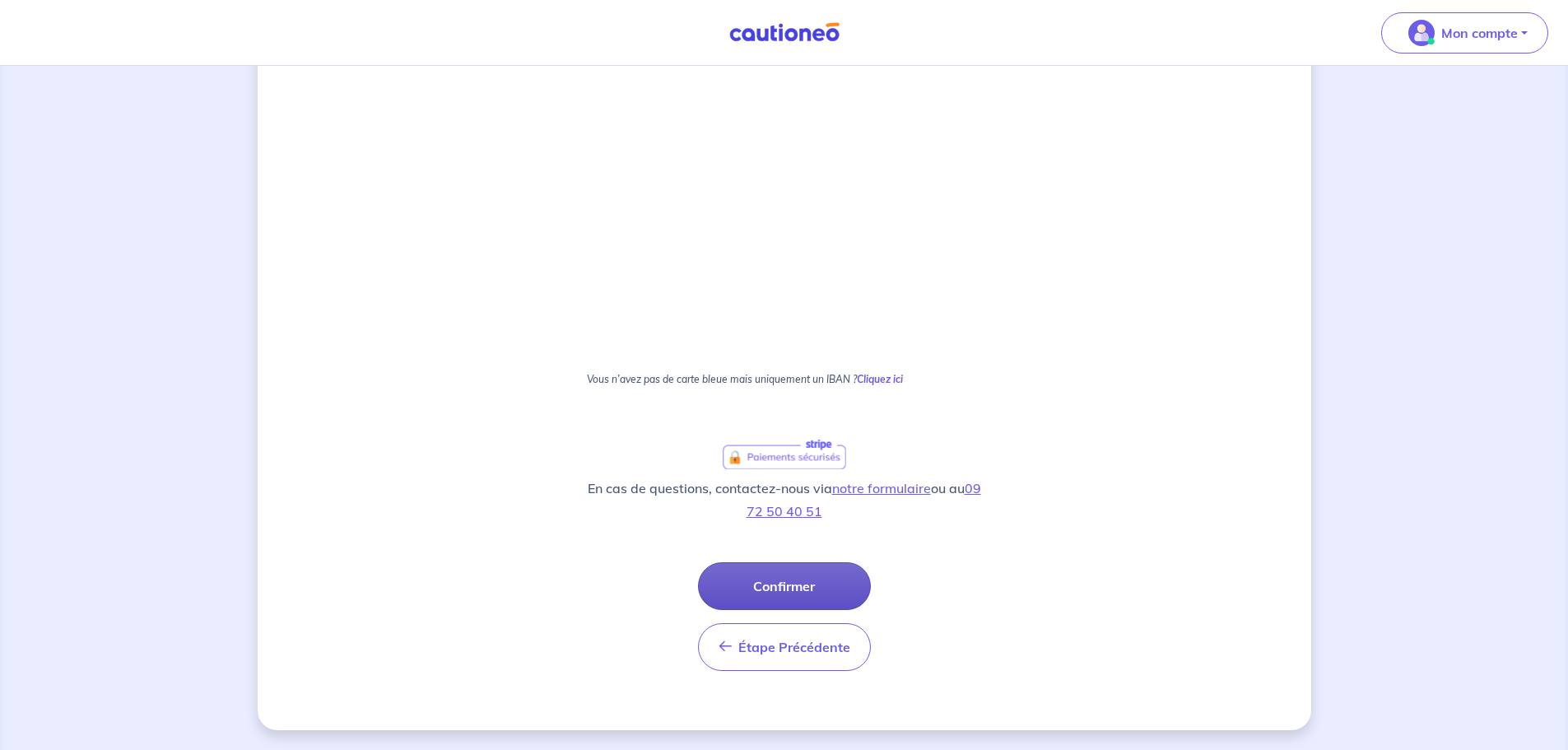
click at [794, 576] on button "Confirmer" at bounding box center [784, 587] width 173 height 48
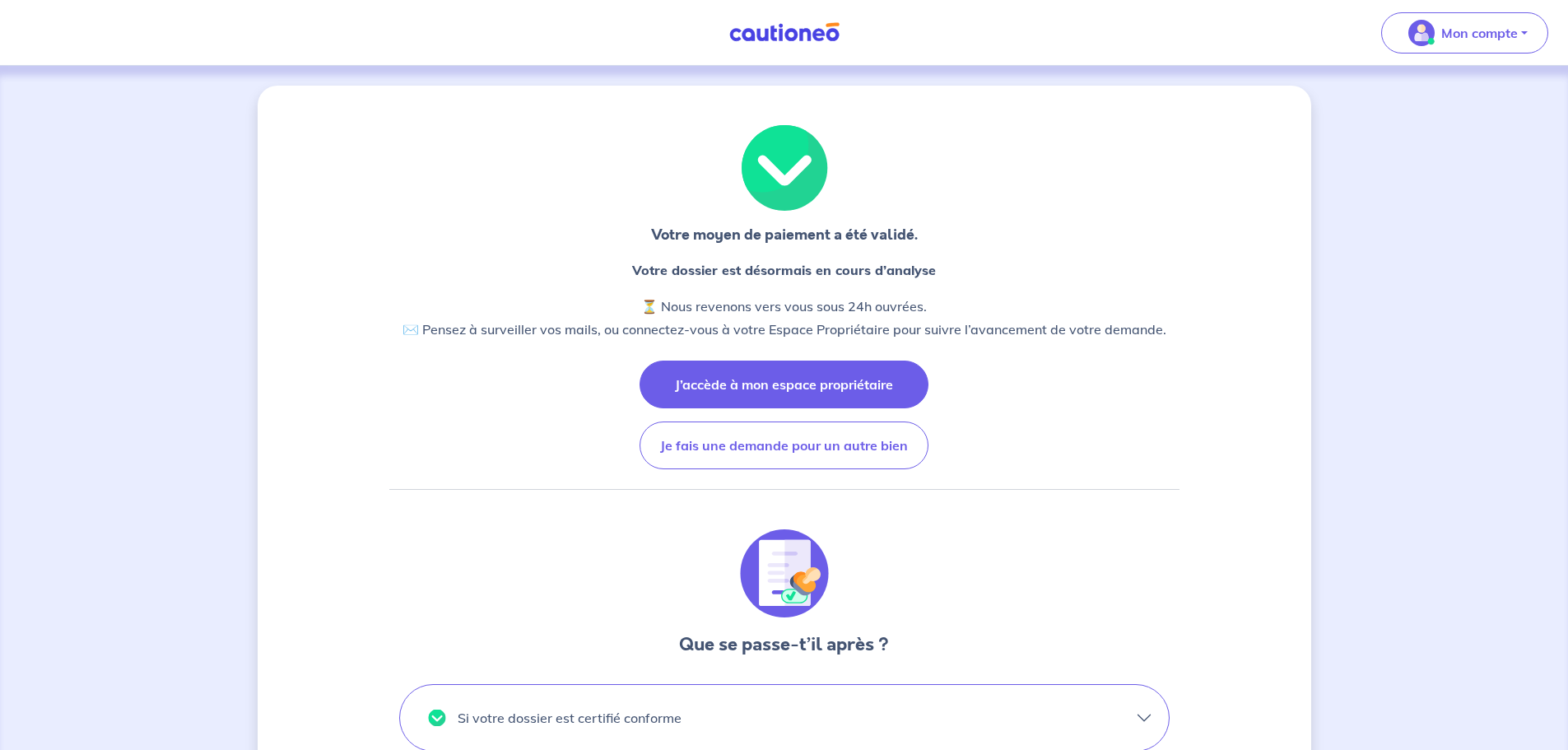
click at [790, 371] on button "J’accède à mon espace propriétaire" at bounding box center [784, 385] width 289 height 48
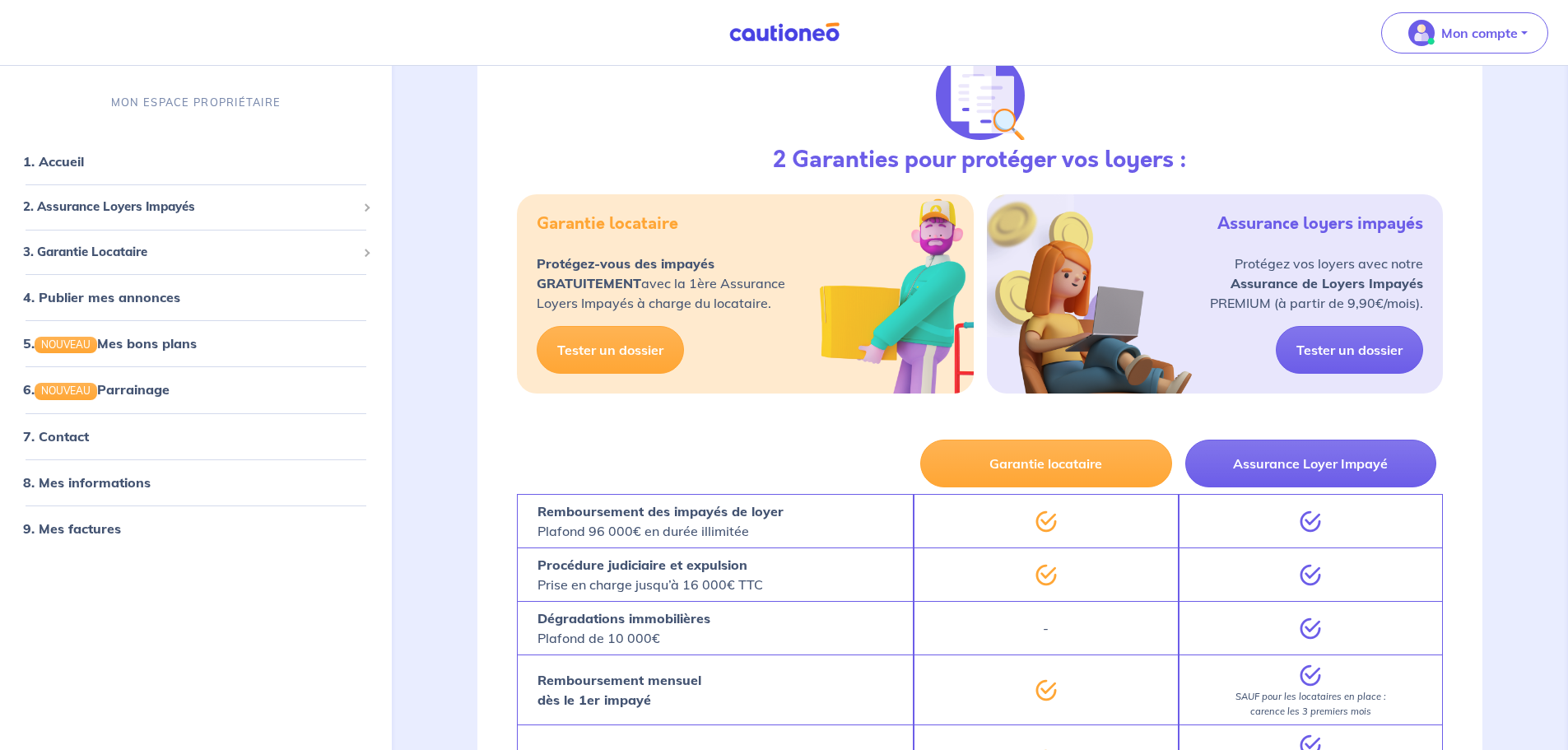
scroll to position [741, 0]
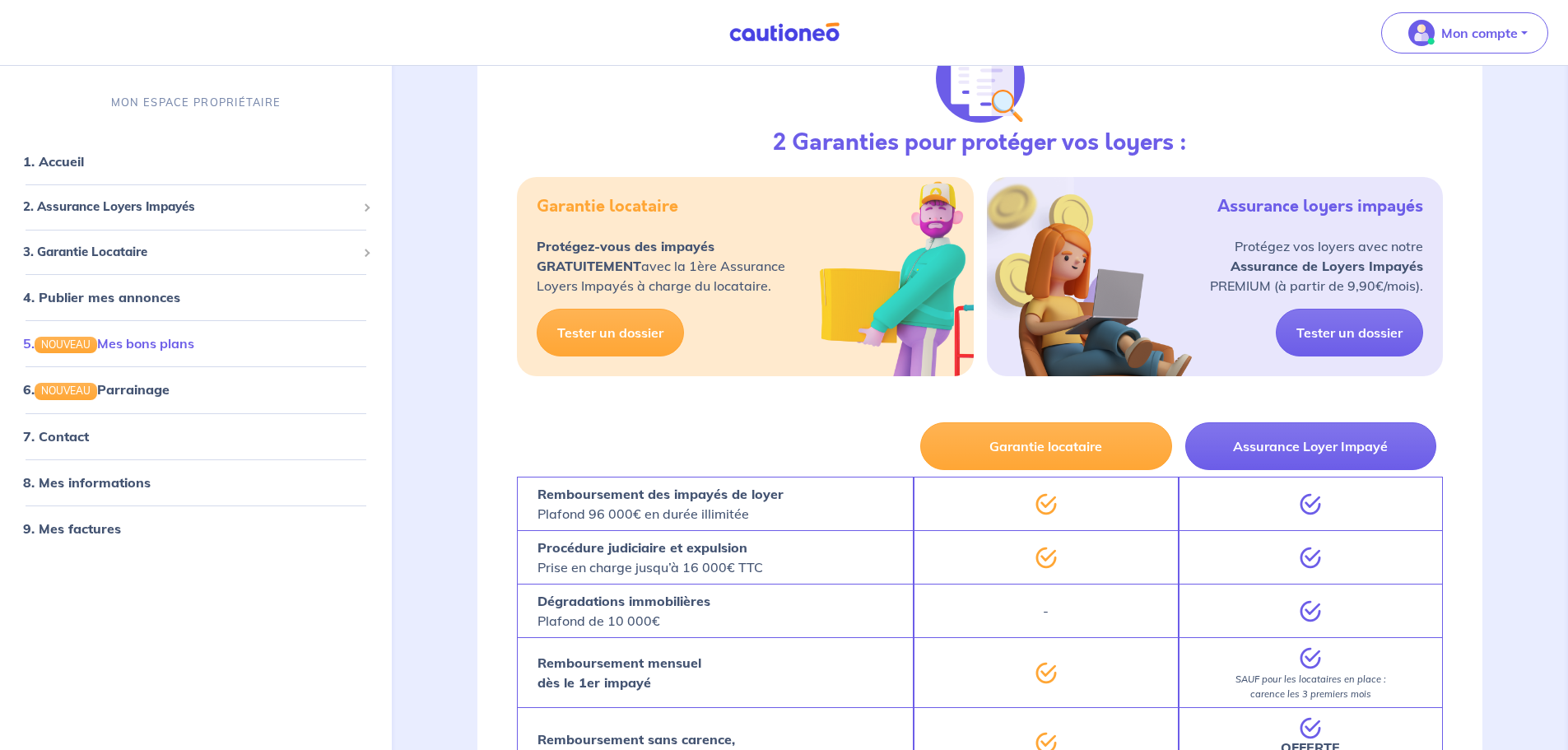
click at [152, 340] on link "5. NOUVEAU Mes bons plans" at bounding box center [108, 343] width 171 height 16
